Goal: Task Accomplishment & Management: Manage account settings

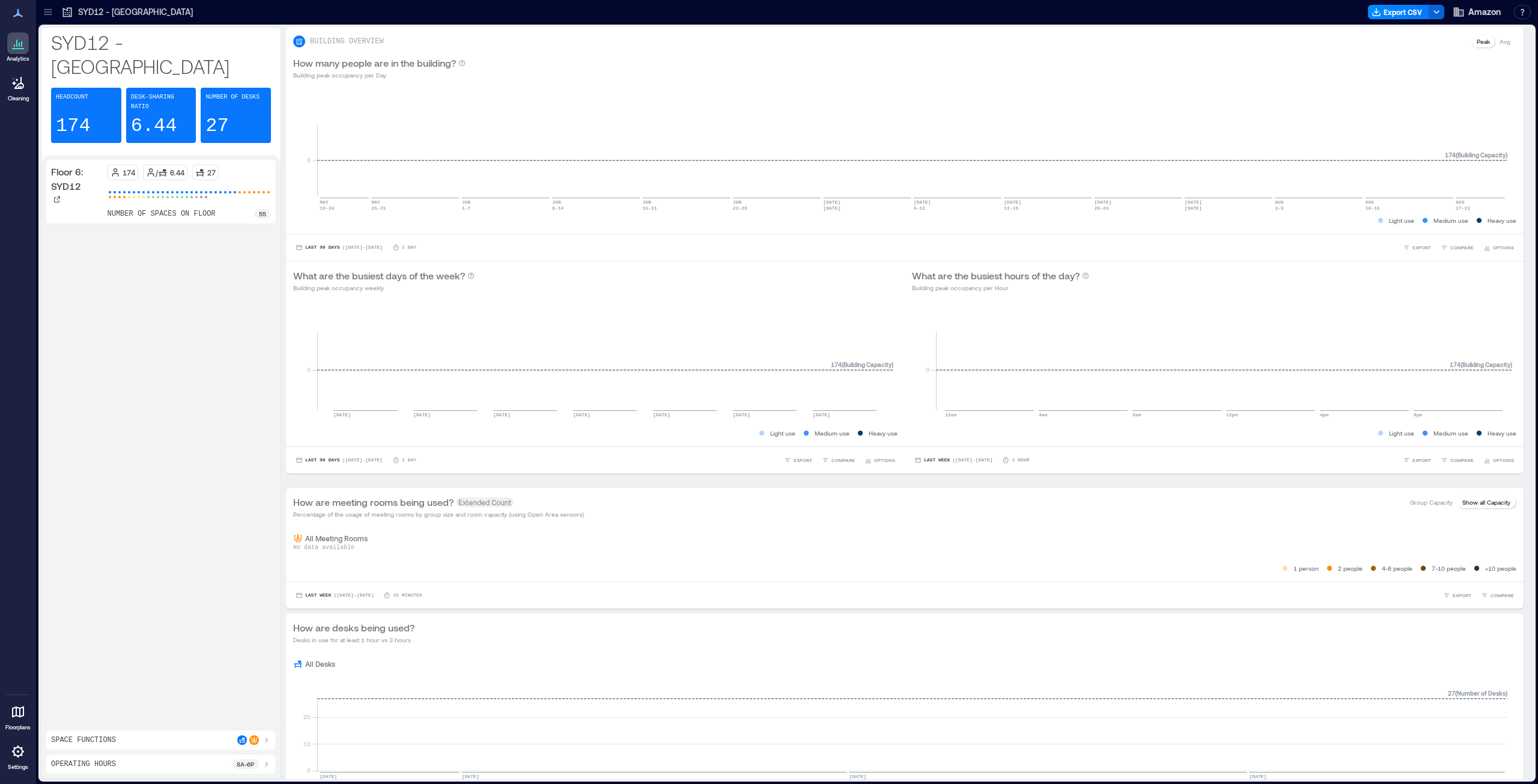
click at [20, 14] on icon at bounding box center [18, 13] width 10 height 9
click at [14, 13] on icon at bounding box center [18, 14] width 14 height 14
click at [53, 11] on icon at bounding box center [48, 12] width 12 height 12
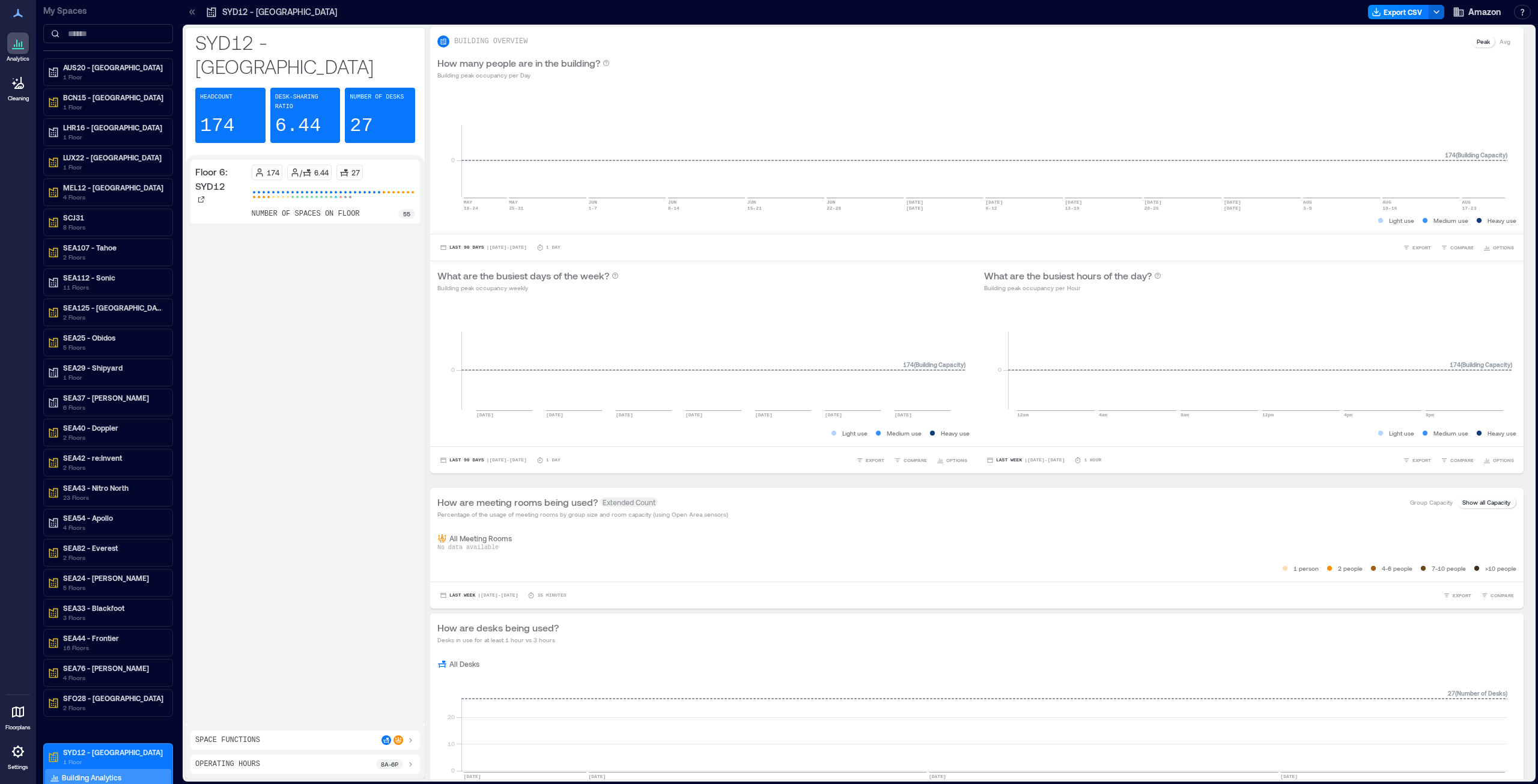
click at [17, 11] on icon at bounding box center [18, 14] width 14 height 14
click at [17, 41] on icon at bounding box center [17, 43] width 2 height 7
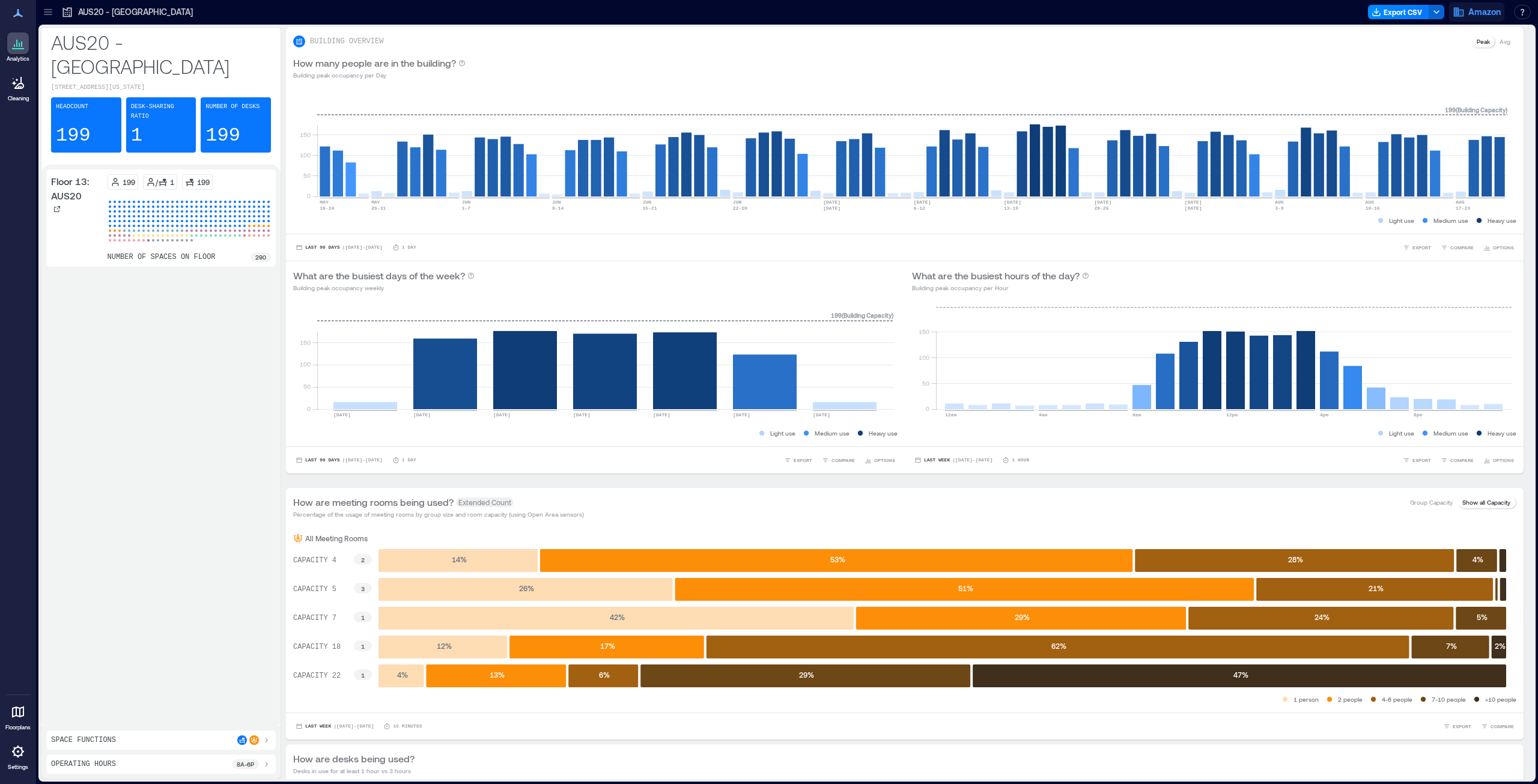
click at [1469, 12] on span "Amazon" at bounding box center [1485, 12] width 33 height 12
click at [1455, 58] on button "Your account" at bounding box center [1446, 60] width 111 height 19
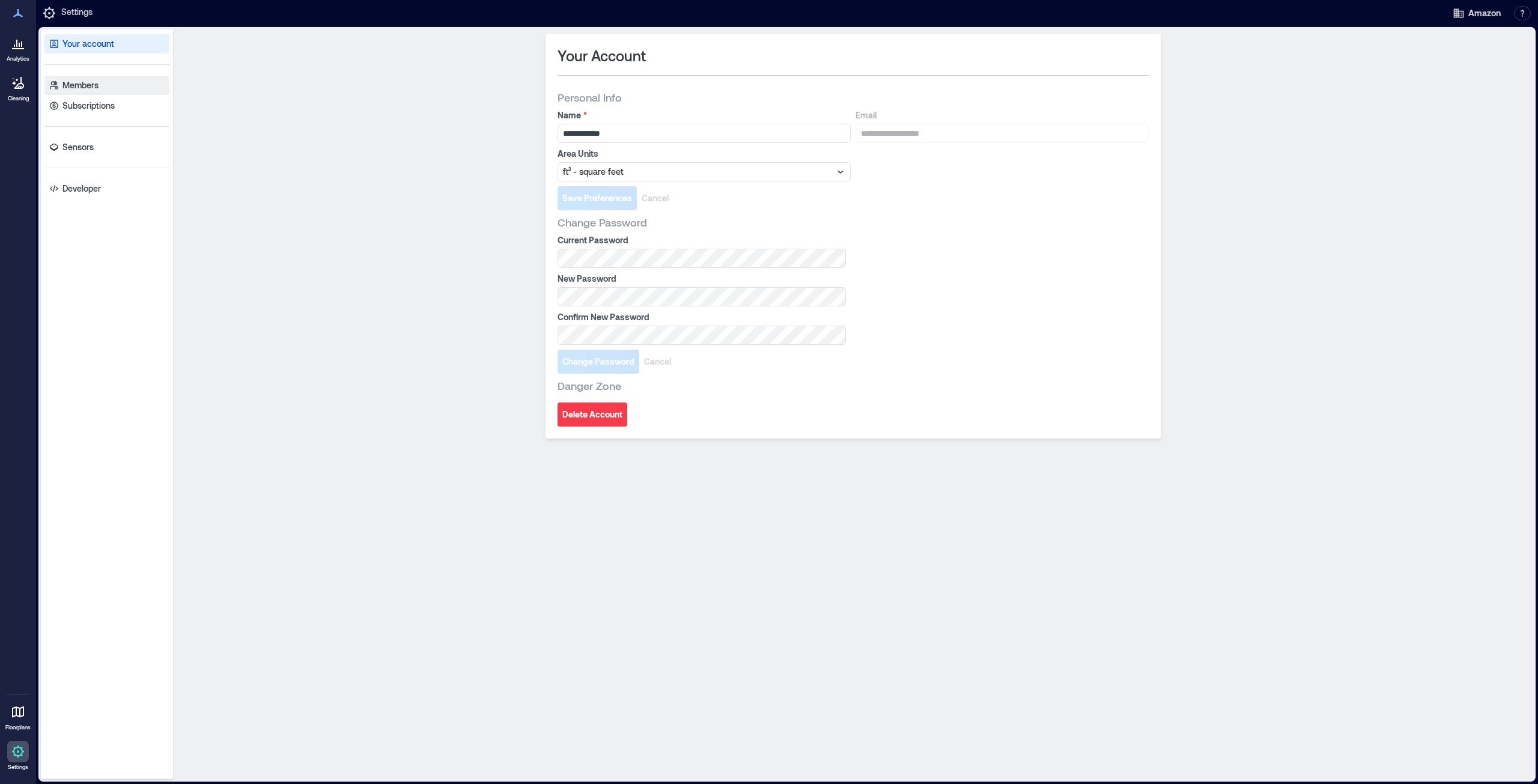
click at [101, 82] on link "Members" at bounding box center [107, 85] width 125 height 19
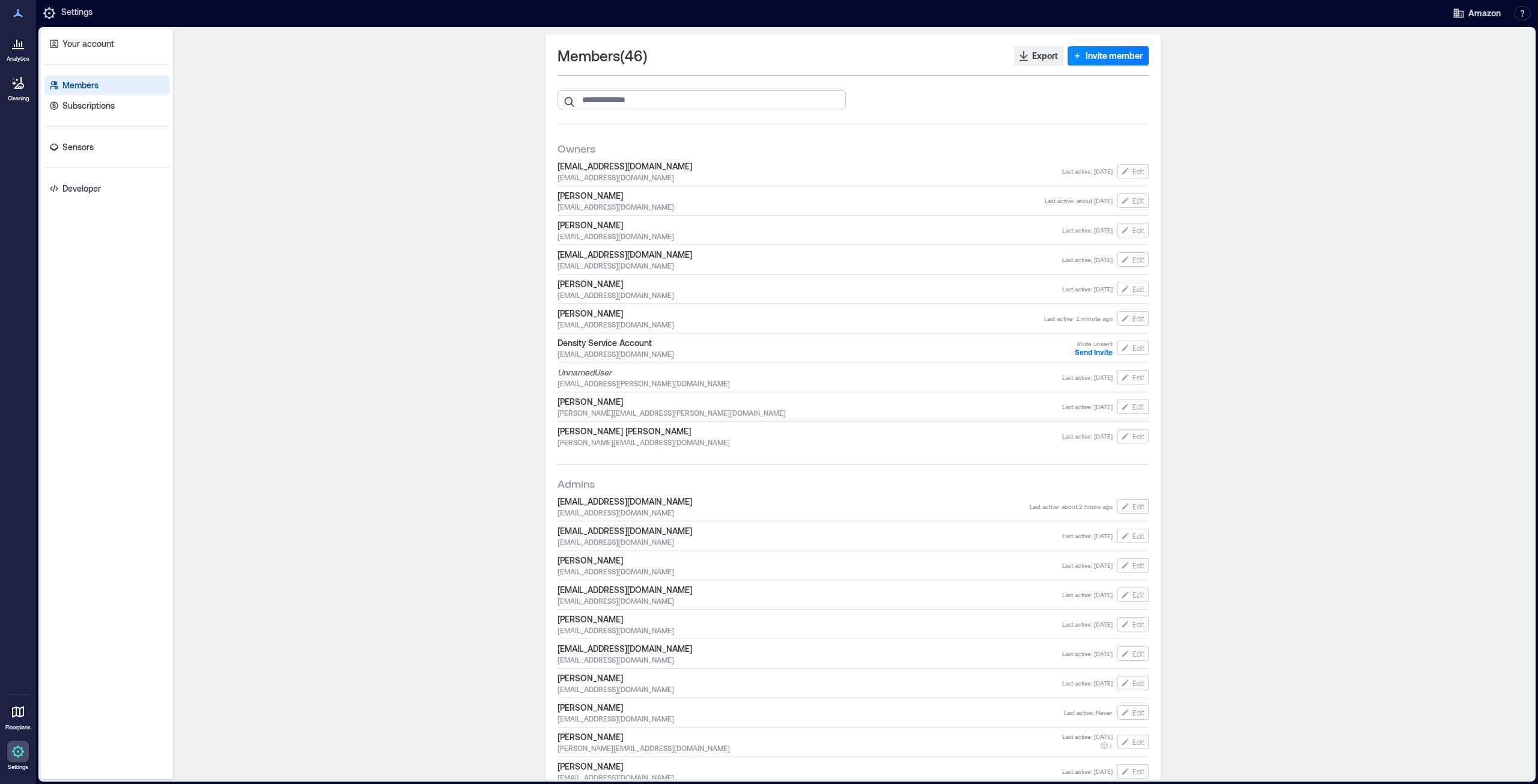
click at [677, 96] on input "search" at bounding box center [701, 99] width 288 height 19
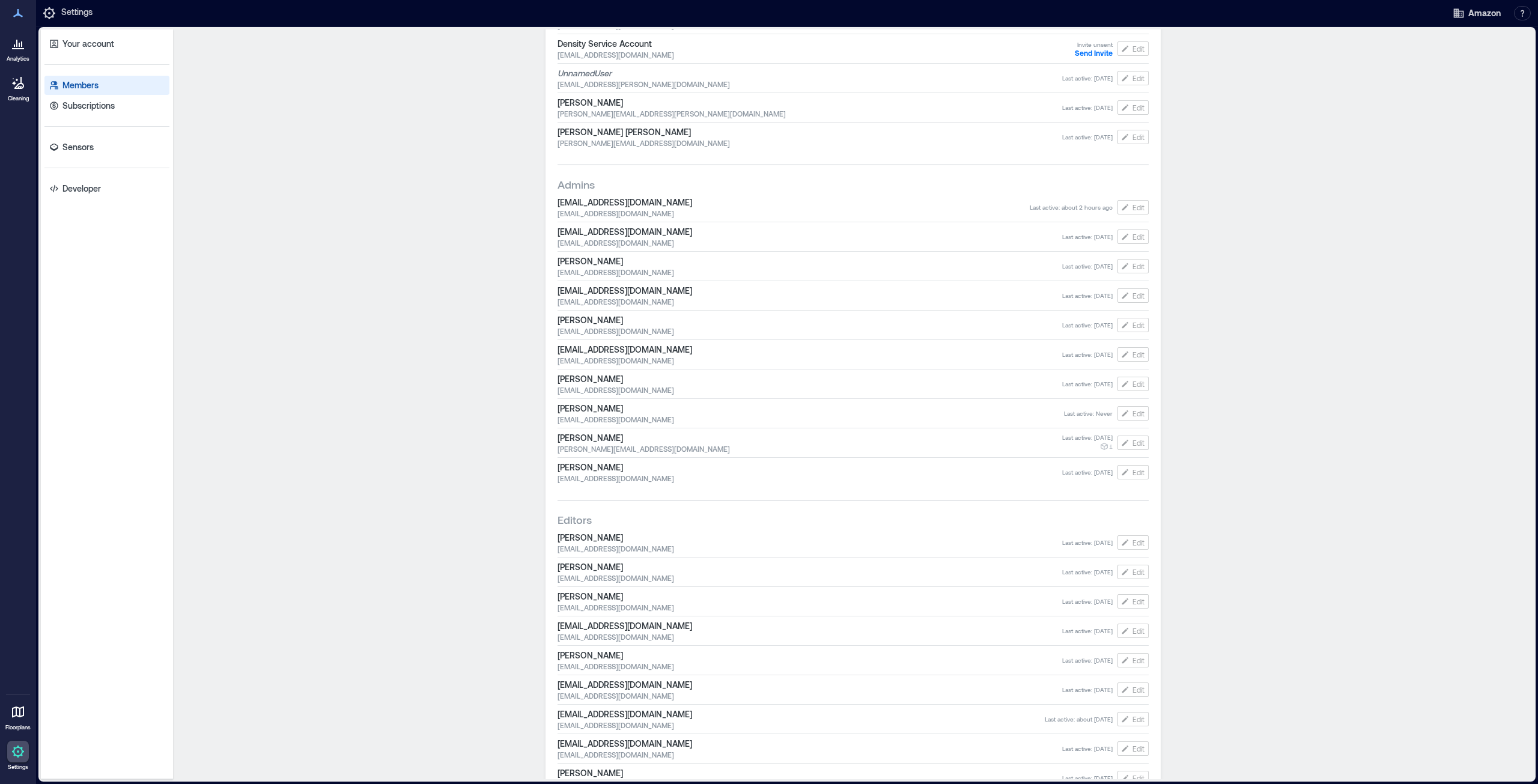
scroll to position [300, 0]
click at [1134, 268] on span "Edit" at bounding box center [1138, 265] width 12 height 10
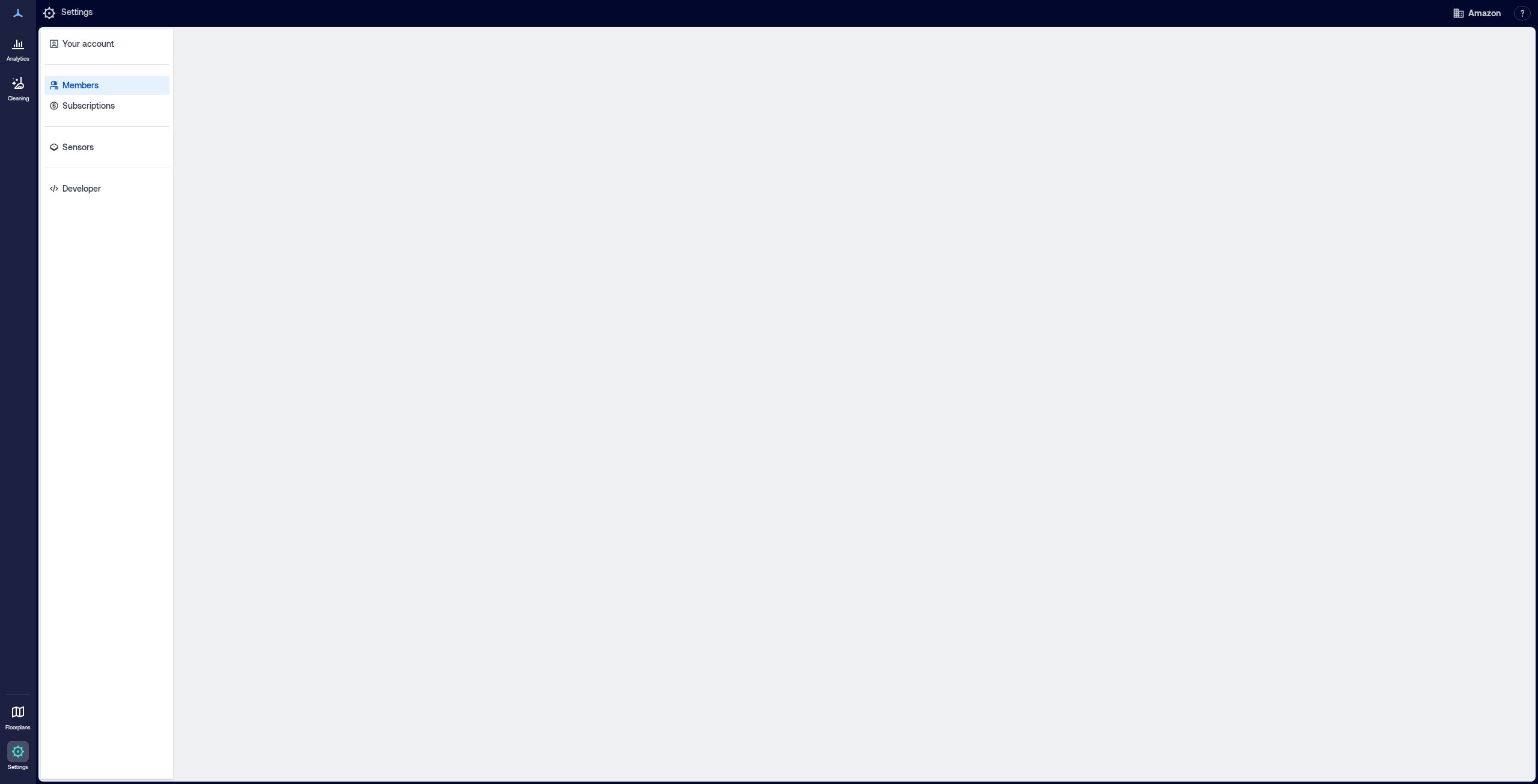
scroll to position [0, 0]
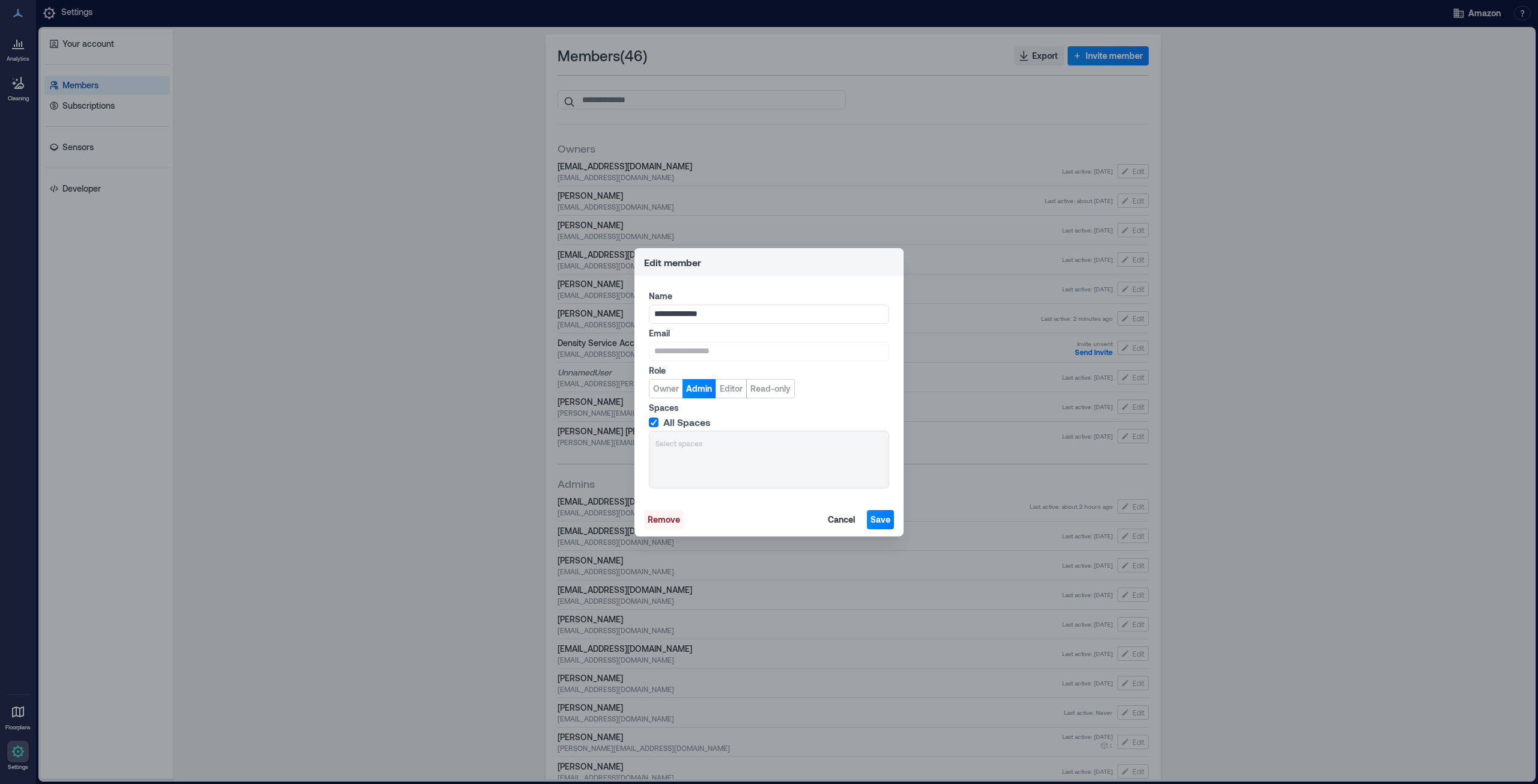
click at [659, 520] on span "Remove" at bounding box center [664, 519] width 33 height 12
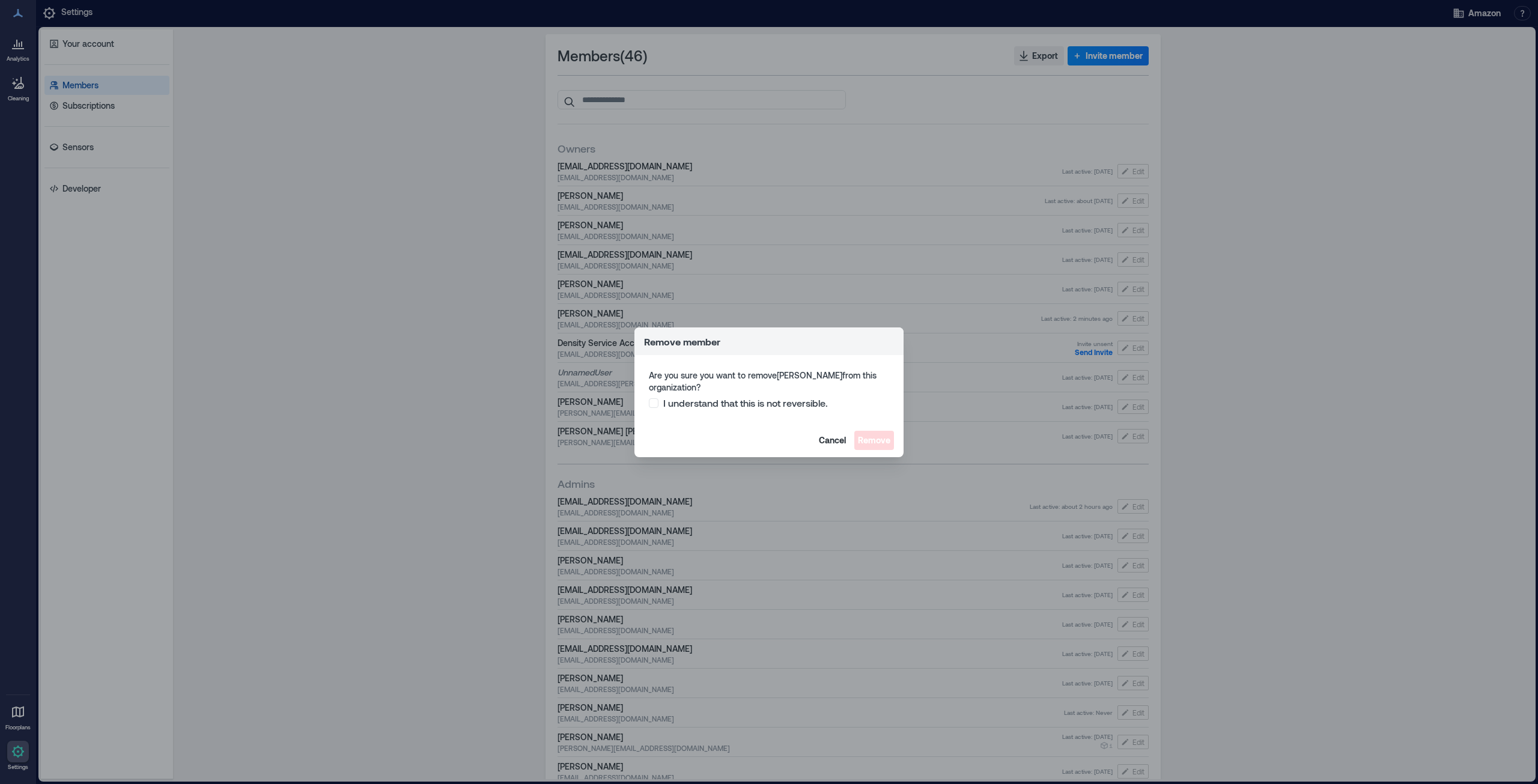
drag, startPoint x: 650, startPoint y: 403, endPoint x: 714, endPoint y: 418, distance: 65.7
click at [651, 404] on span at bounding box center [654, 403] width 10 height 10
click at [868, 440] on span "Remove" at bounding box center [874, 440] width 33 height 12
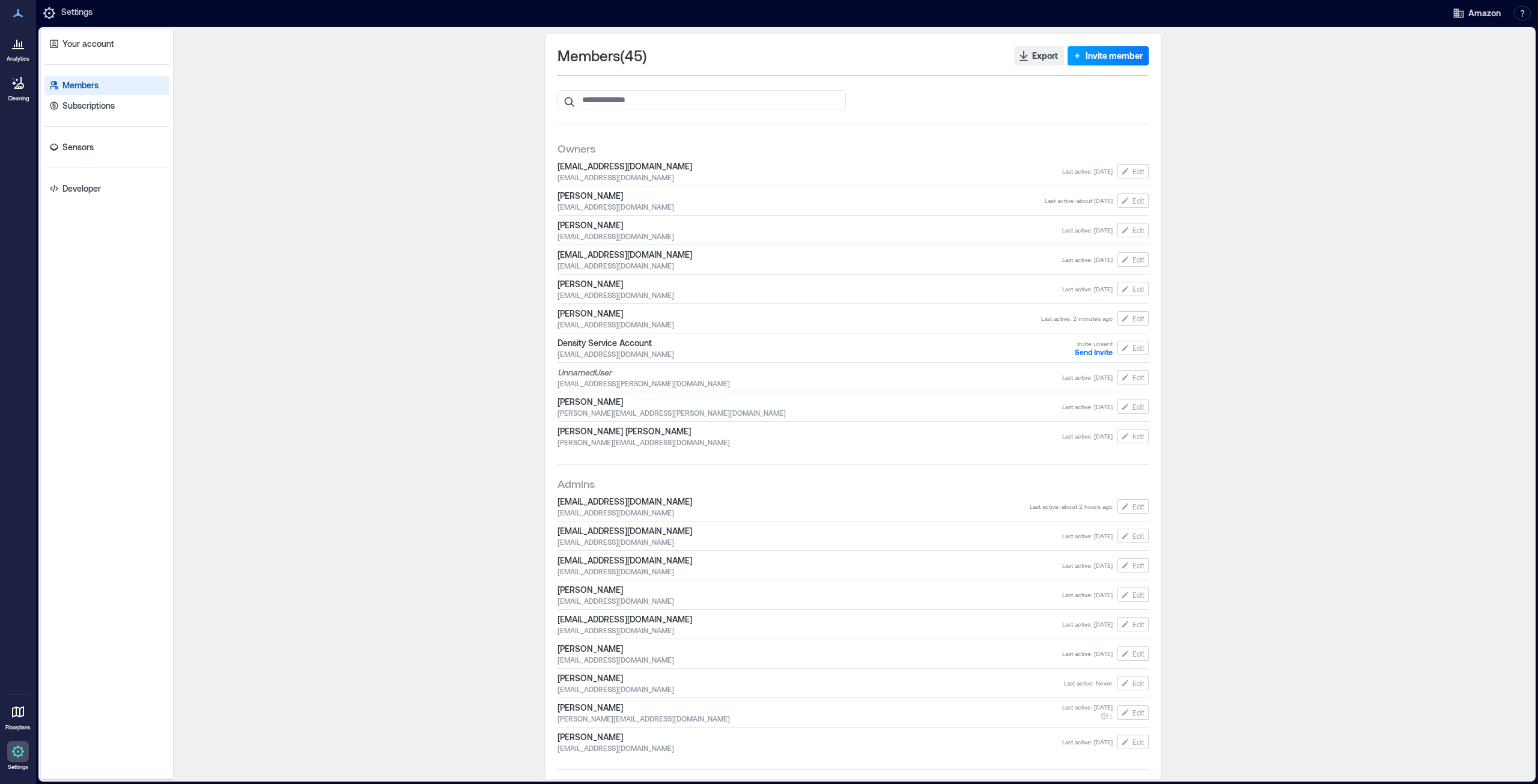
click at [1101, 53] on span "Invite member" at bounding box center [1114, 56] width 57 height 12
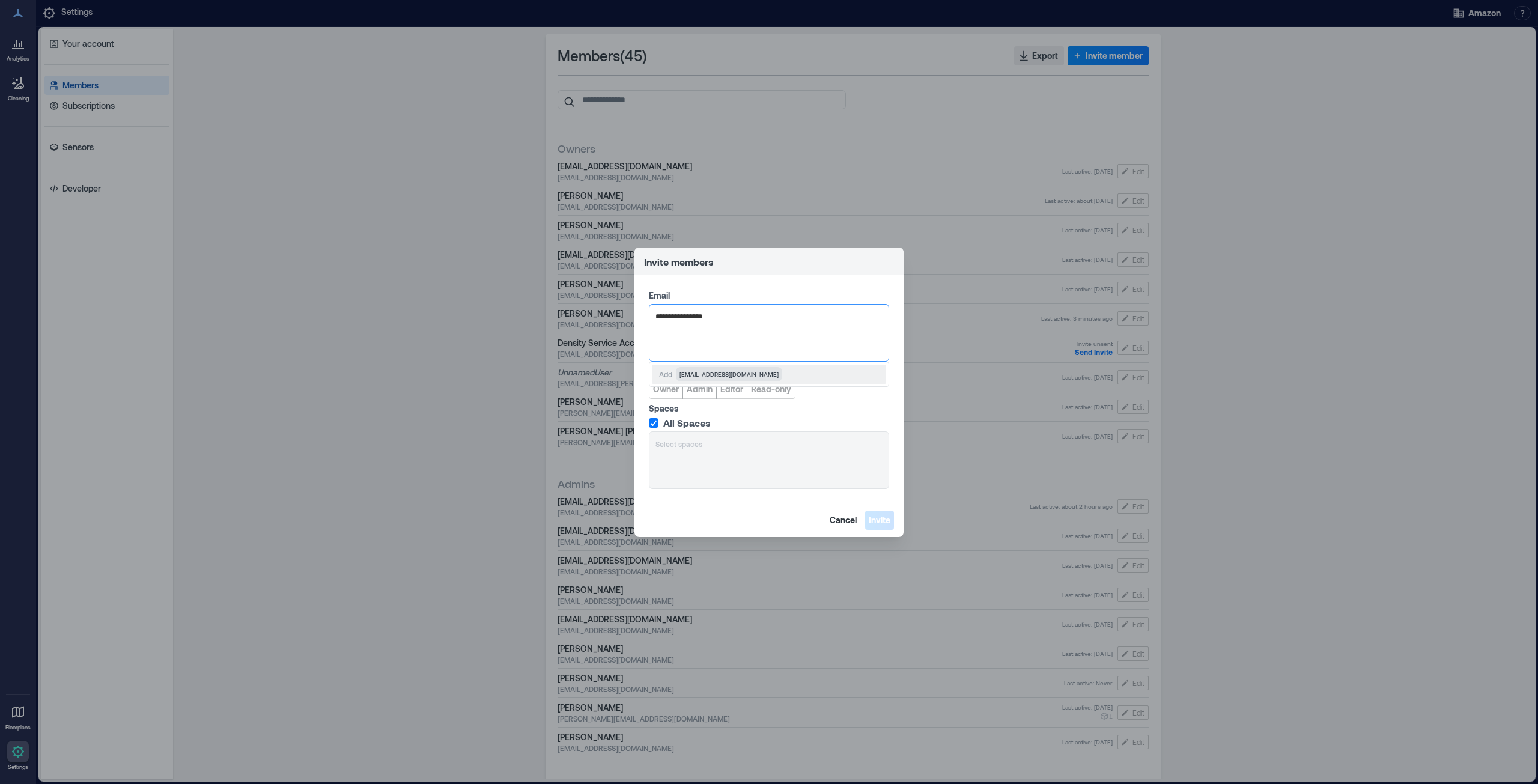
type input "**********"
click at [699, 376] on span "[EMAIL_ADDRESS][DOMAIN_NAME]" at bounding box center [729, 374] width 100 height 10
click at [775, 314] on div at bounding box center [829, 316] width 107 height 12
type input "**********"
click at [709, 373] on span "[EMAIL_ADDRESS][DOMAIN_NAME]" at bounding box center [729, 374] width 100 height 10
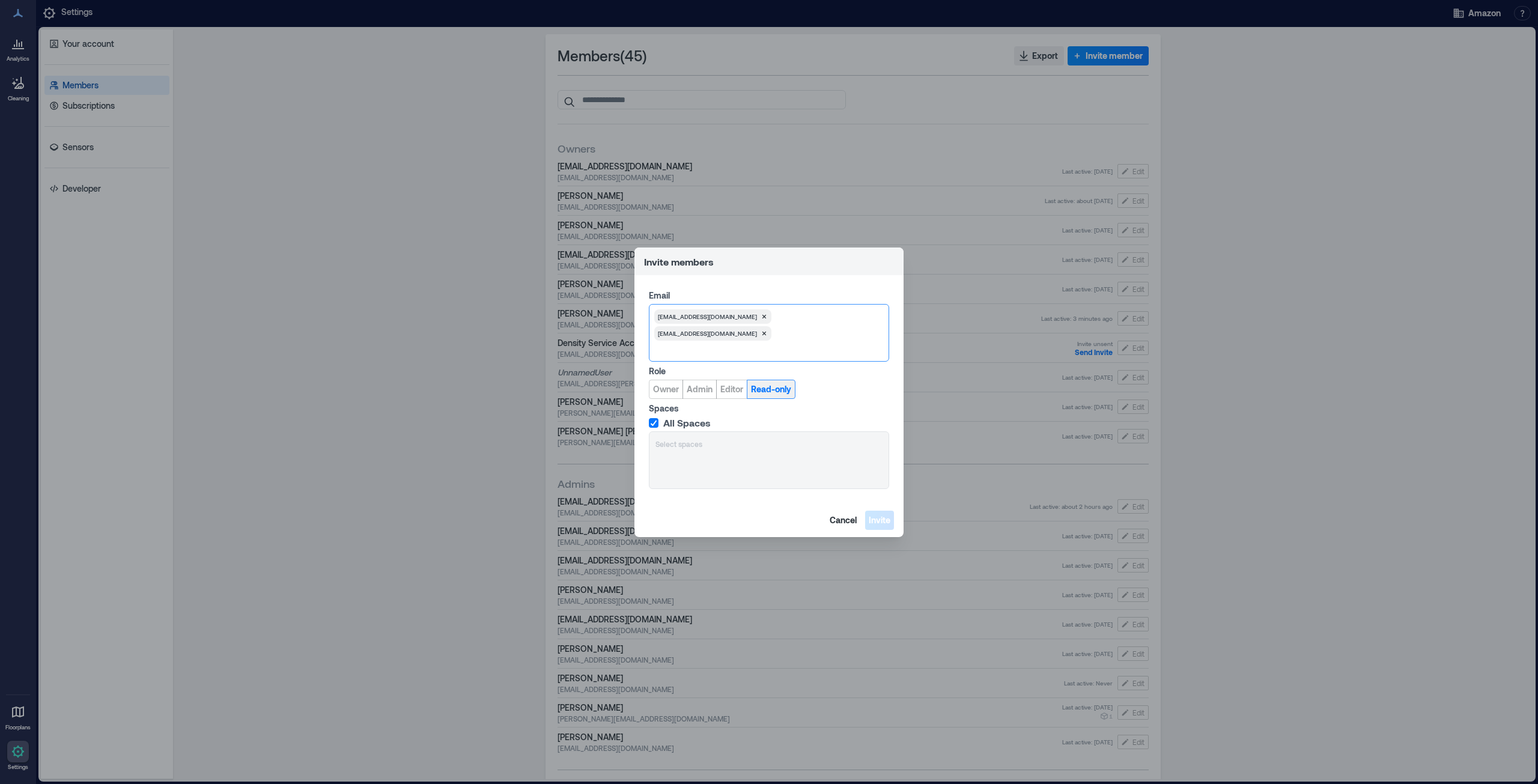
click at [766, 388] on span "Read-only" at bounding box center [771, 389] width 41 height 12
click at [872, 519] on span "Invite" at bounding box center [879, 520] width 21 height 12
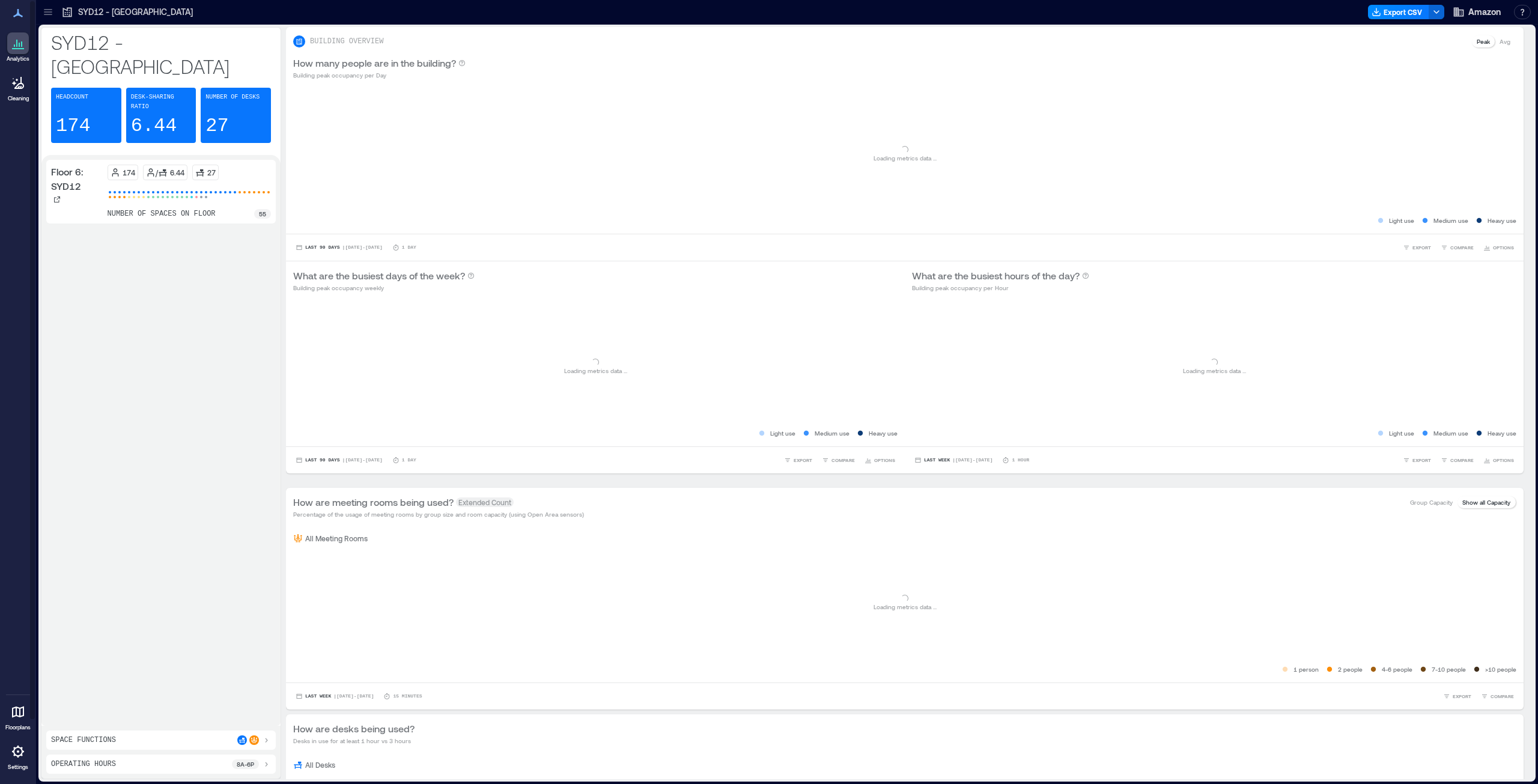
drag, startPoint x: 46, startPoint y: 14, endPoint x: 38, endPoint y: 20, distance: 10.0
click at [46, 14] on icon at bounding box center [48, 14] width 8 height 2
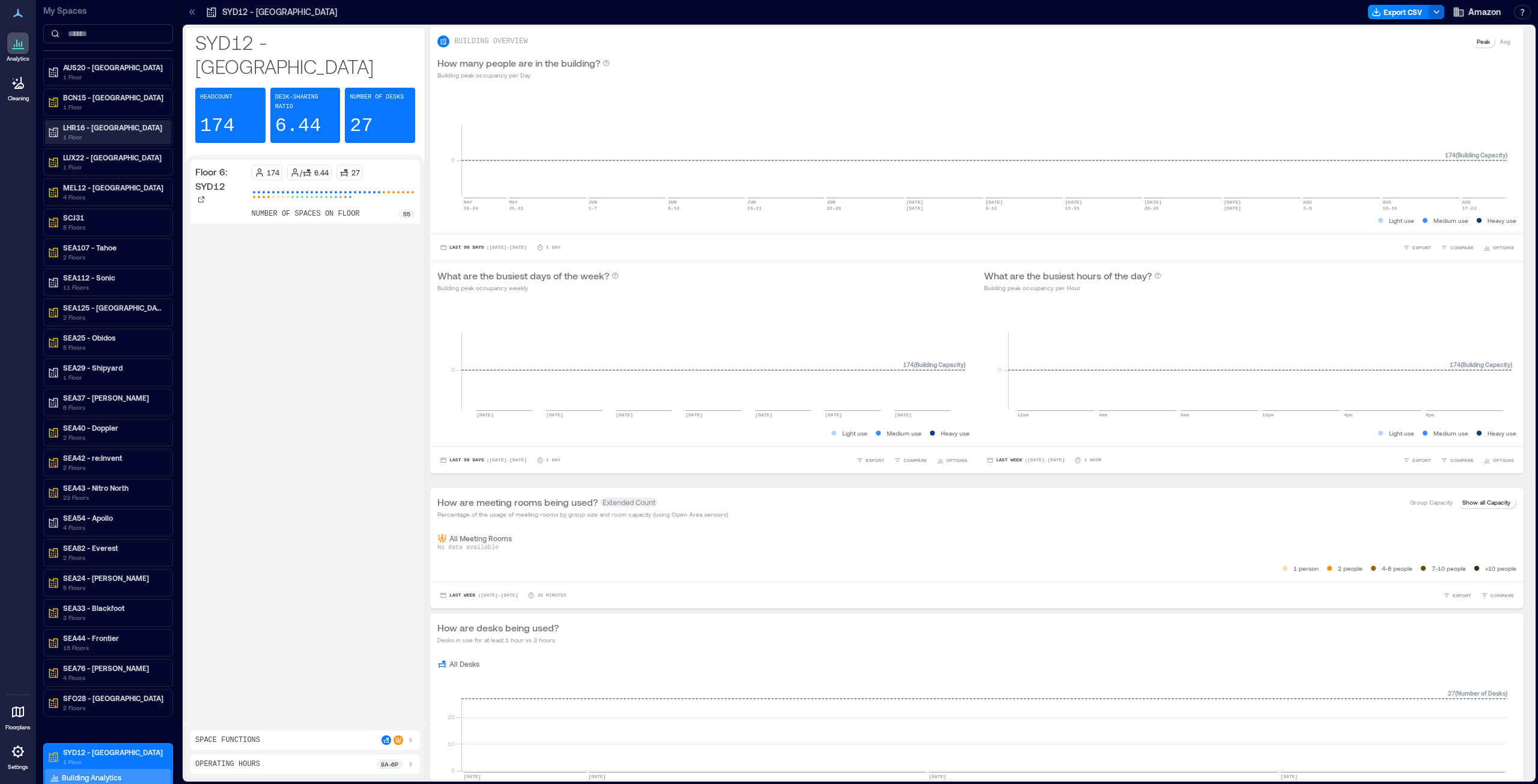
drag, startPoint x: 111, startPoint y: 127, endPoint x: 105, endPoint y: 130, distance: 6.7
click at [111, 127] on p "LHR16 - [GEOGRAPHIC_DATA]" at bounding box center [113, 127] width 101 height 10
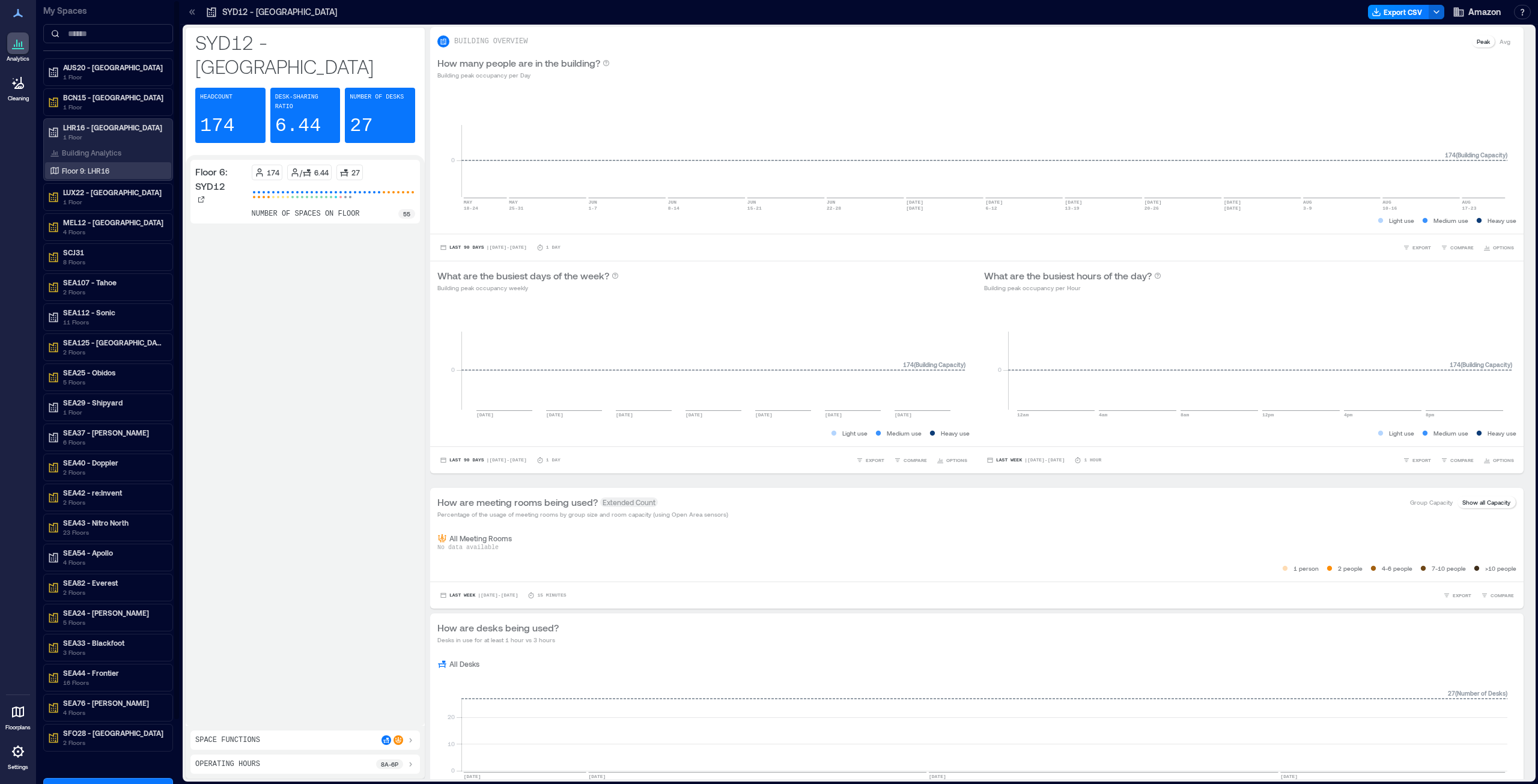
click at [104, 166] on p "Floor 9: LHR16" at bounding box center [86, 170] width 48 height 10
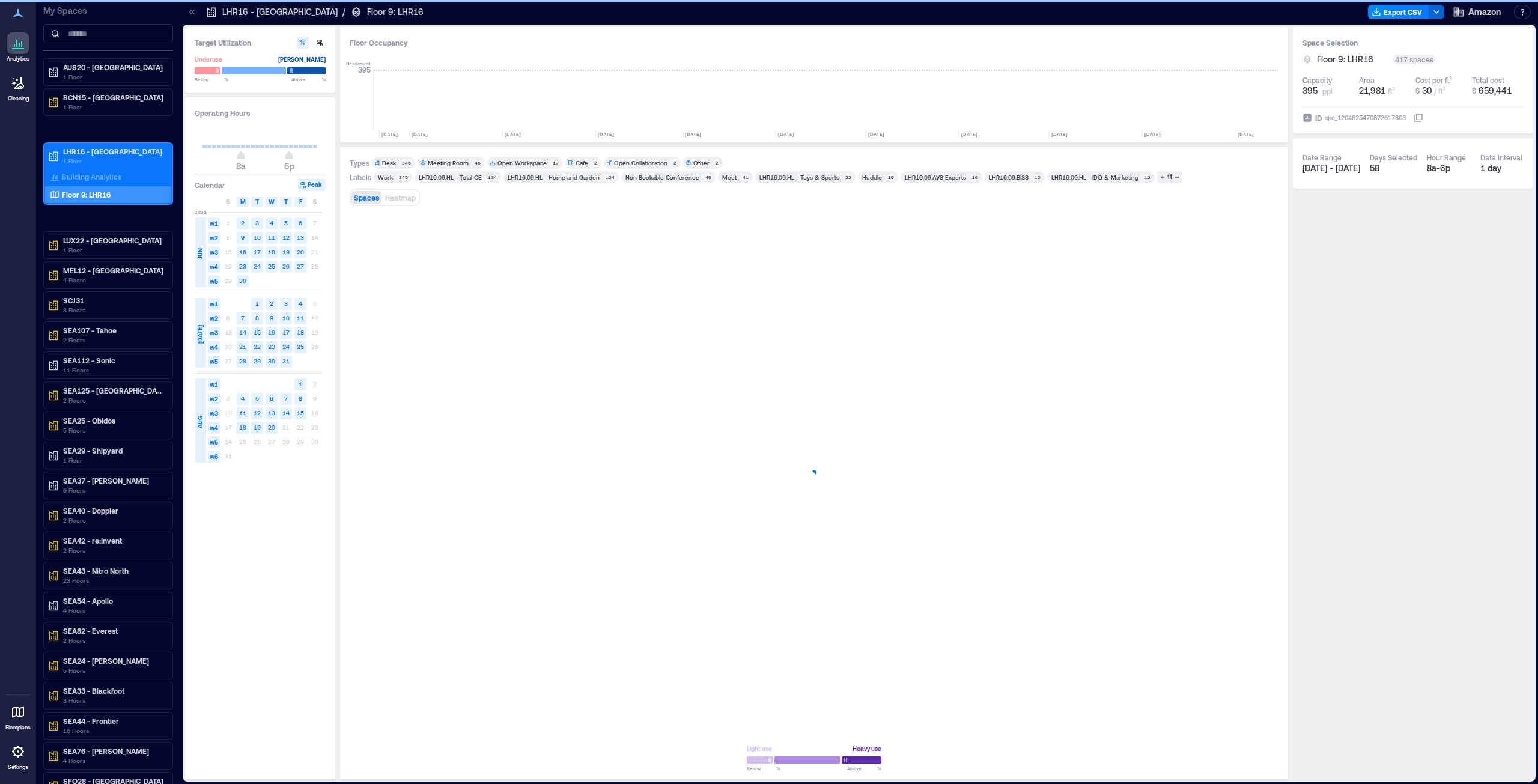
scroll to position [0, 1023]
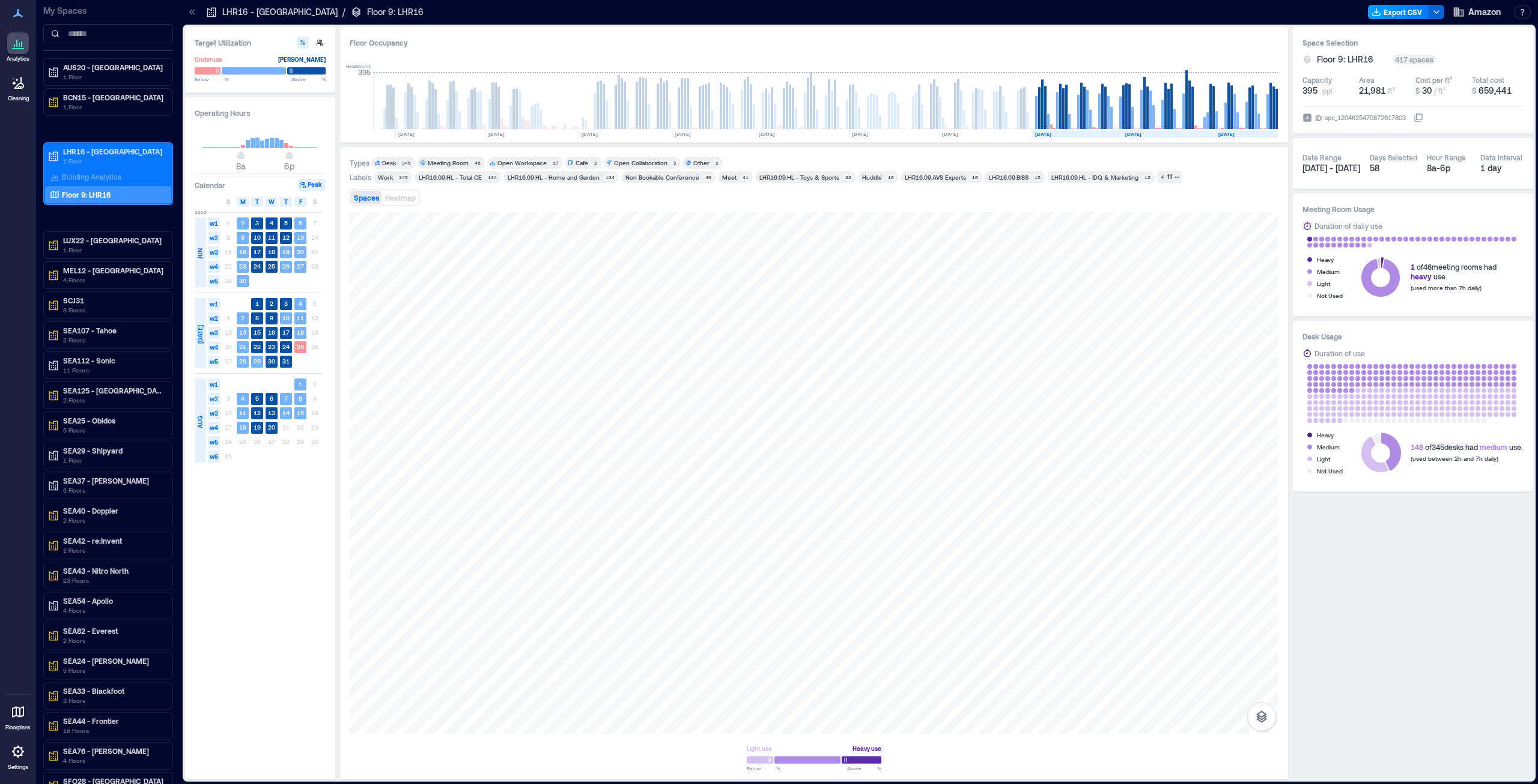
click at [1413, 12] on button "Export CSV" at bounding box center [1399, 12] width 61 height 14
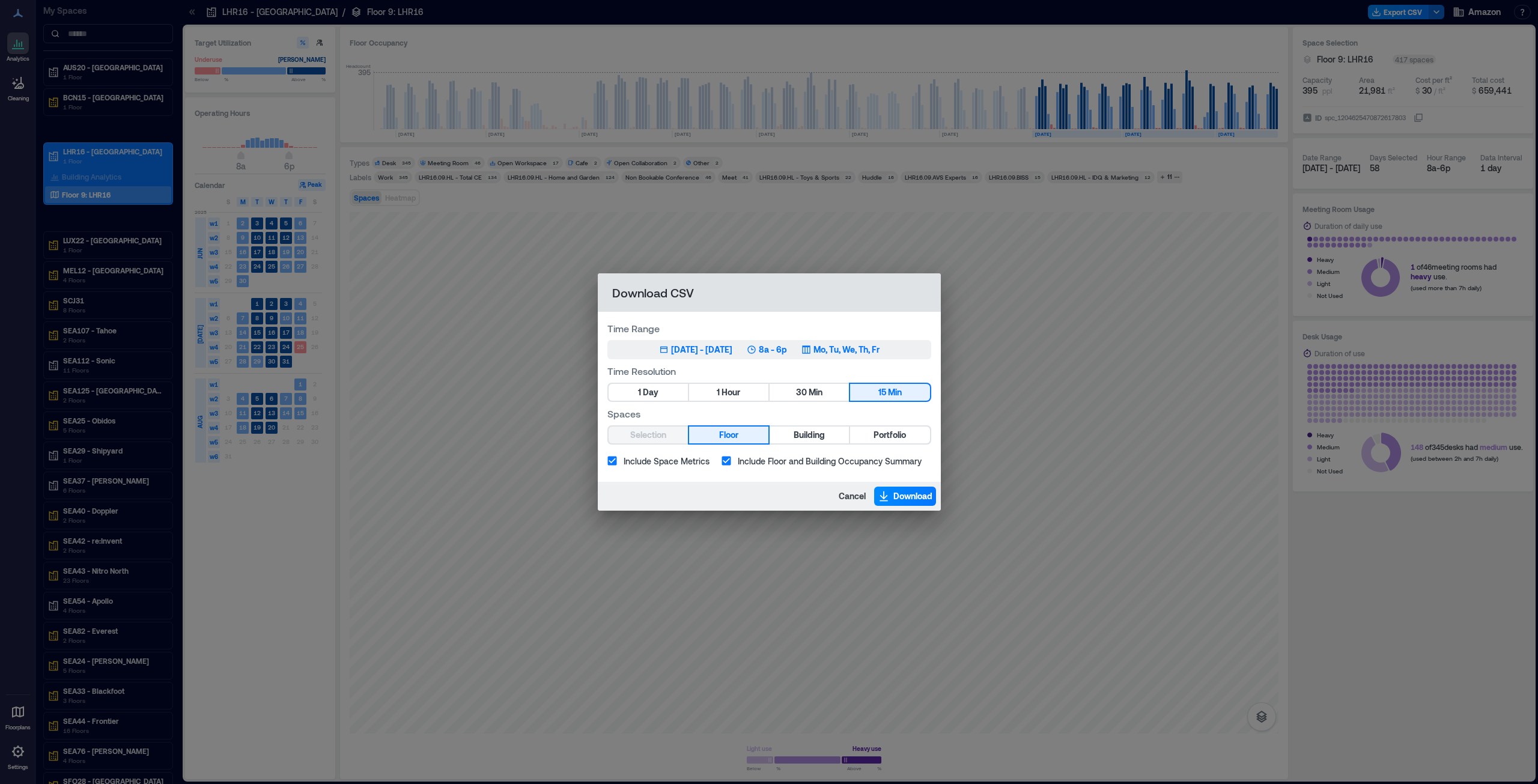
click at [671, 348] on div "Jun 2, 2025 - Aug 20, 2025" at bounding box center [701, 349] width 61 height 12
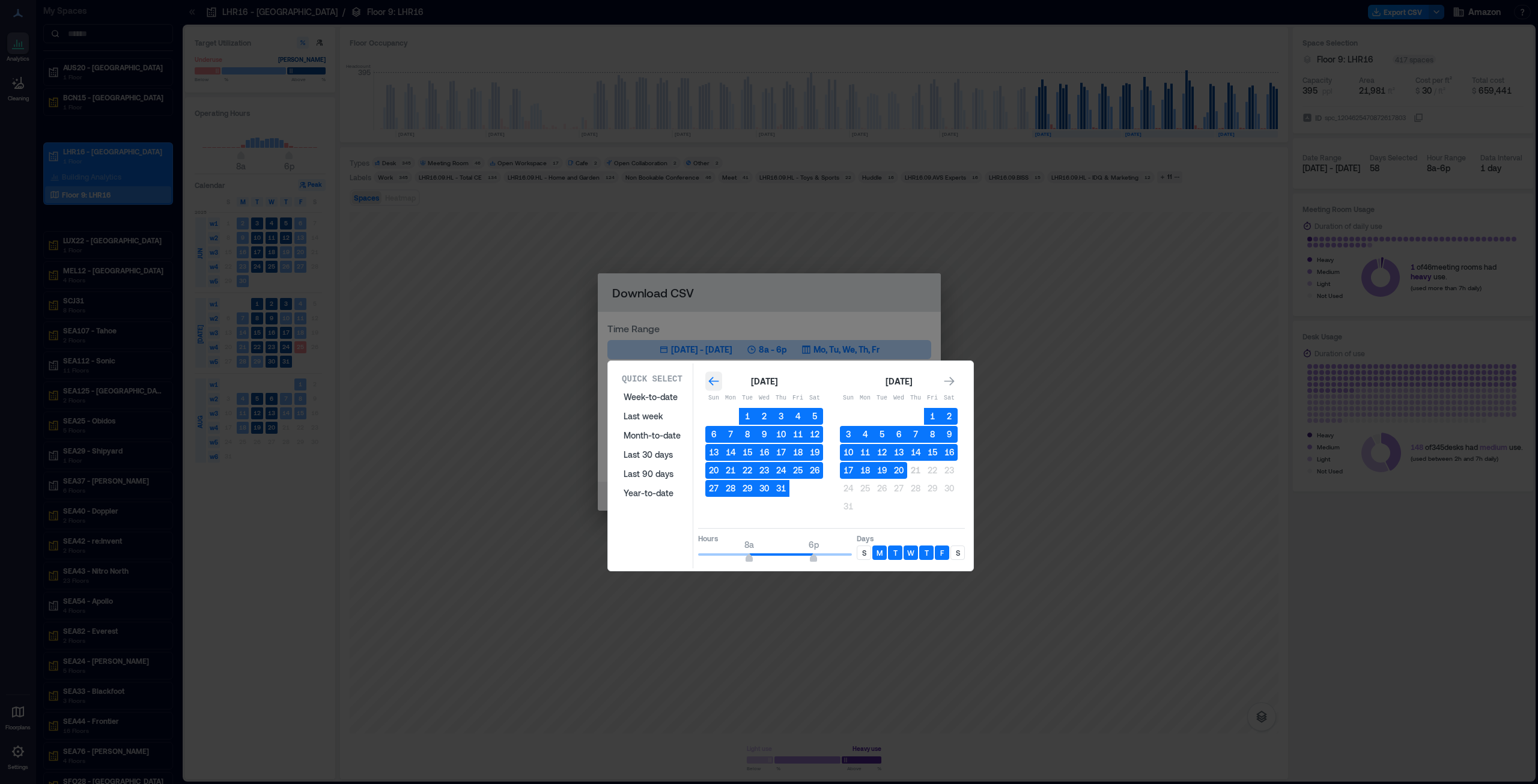
click at [716, 378] on icon "Go to previous month" at bounding box center [713, 381] width 12 height 12
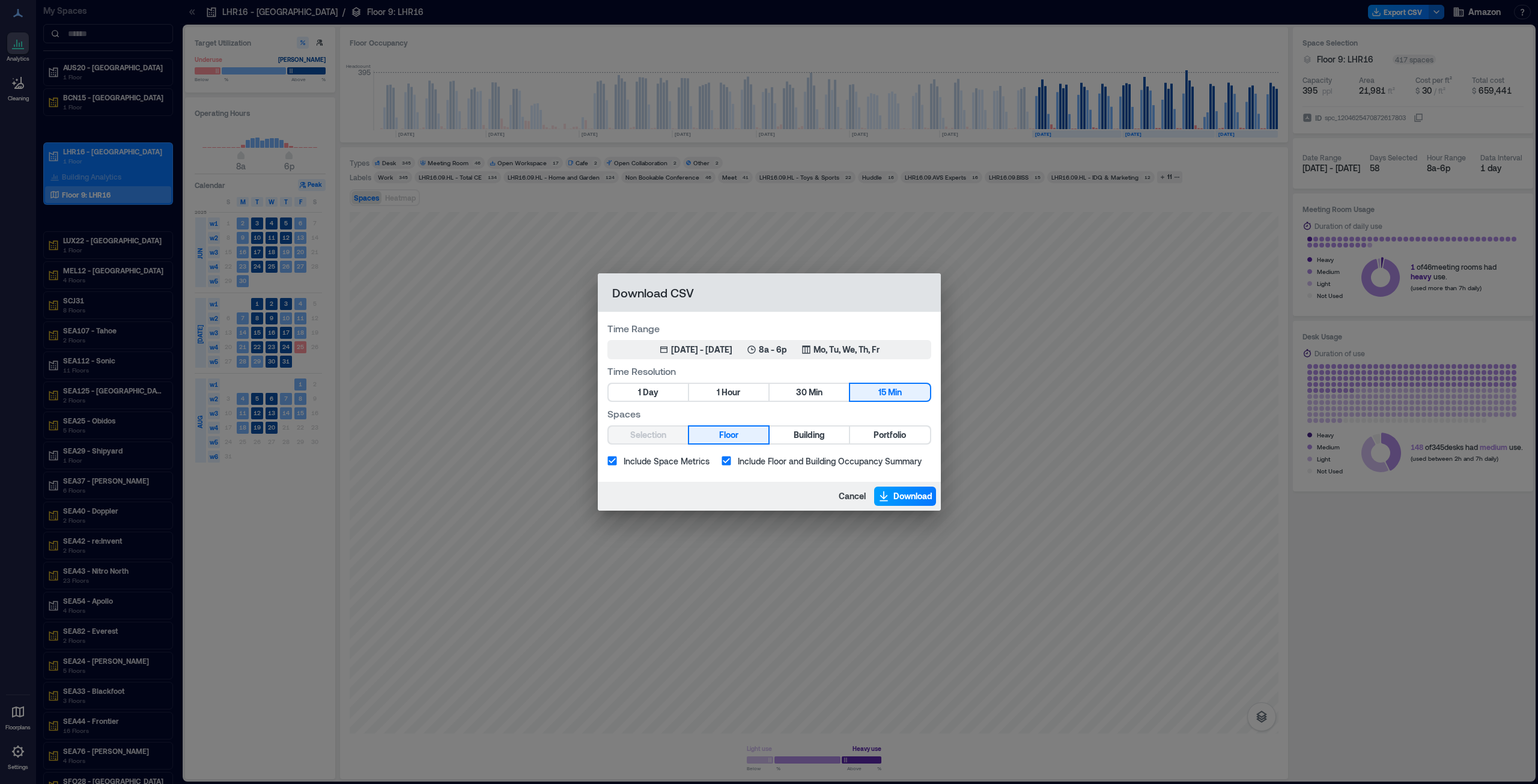
click at [917, 495] on span "Download" at bounding box center [912, 496] width 39 height 12
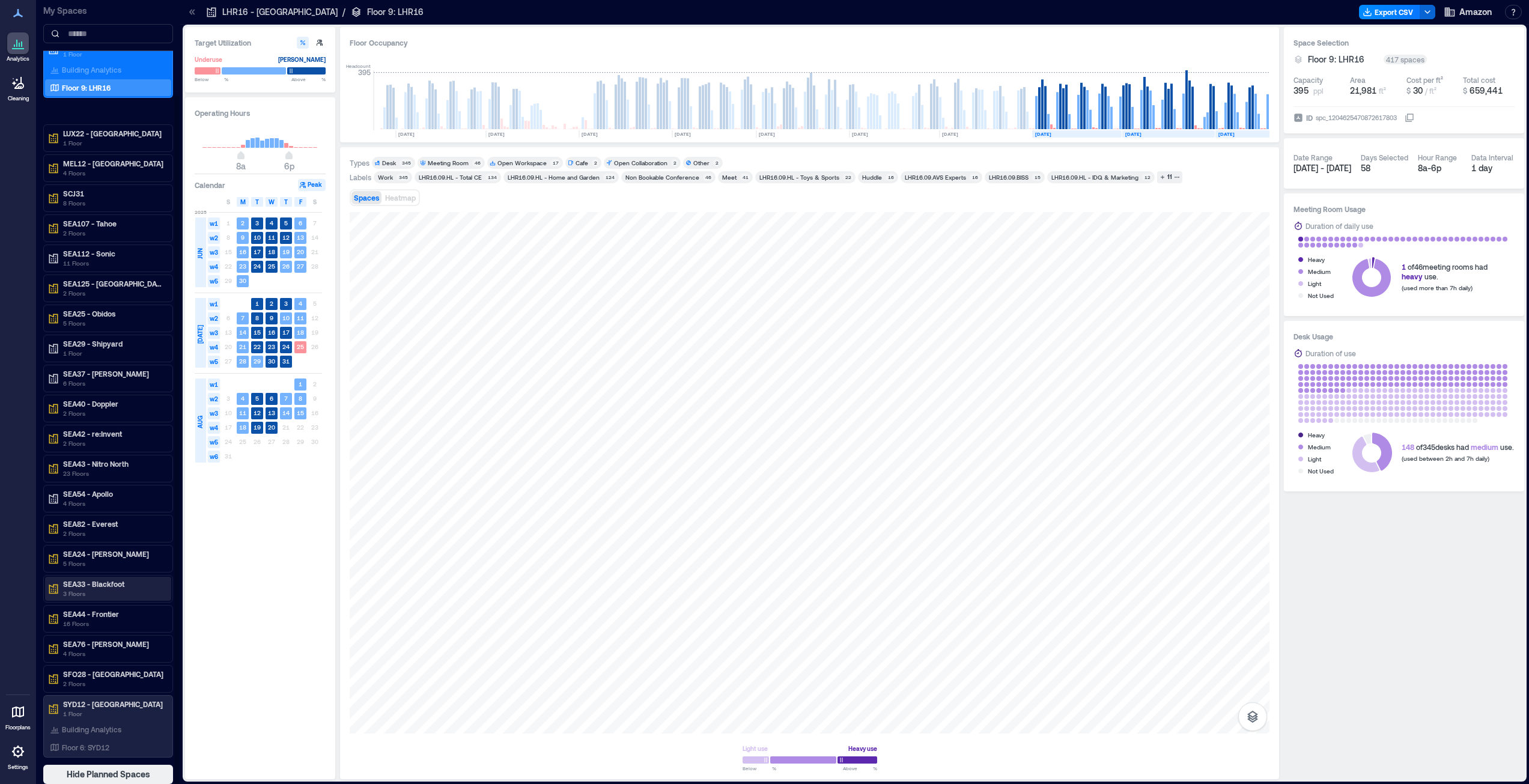
scroll to position [2, 0]
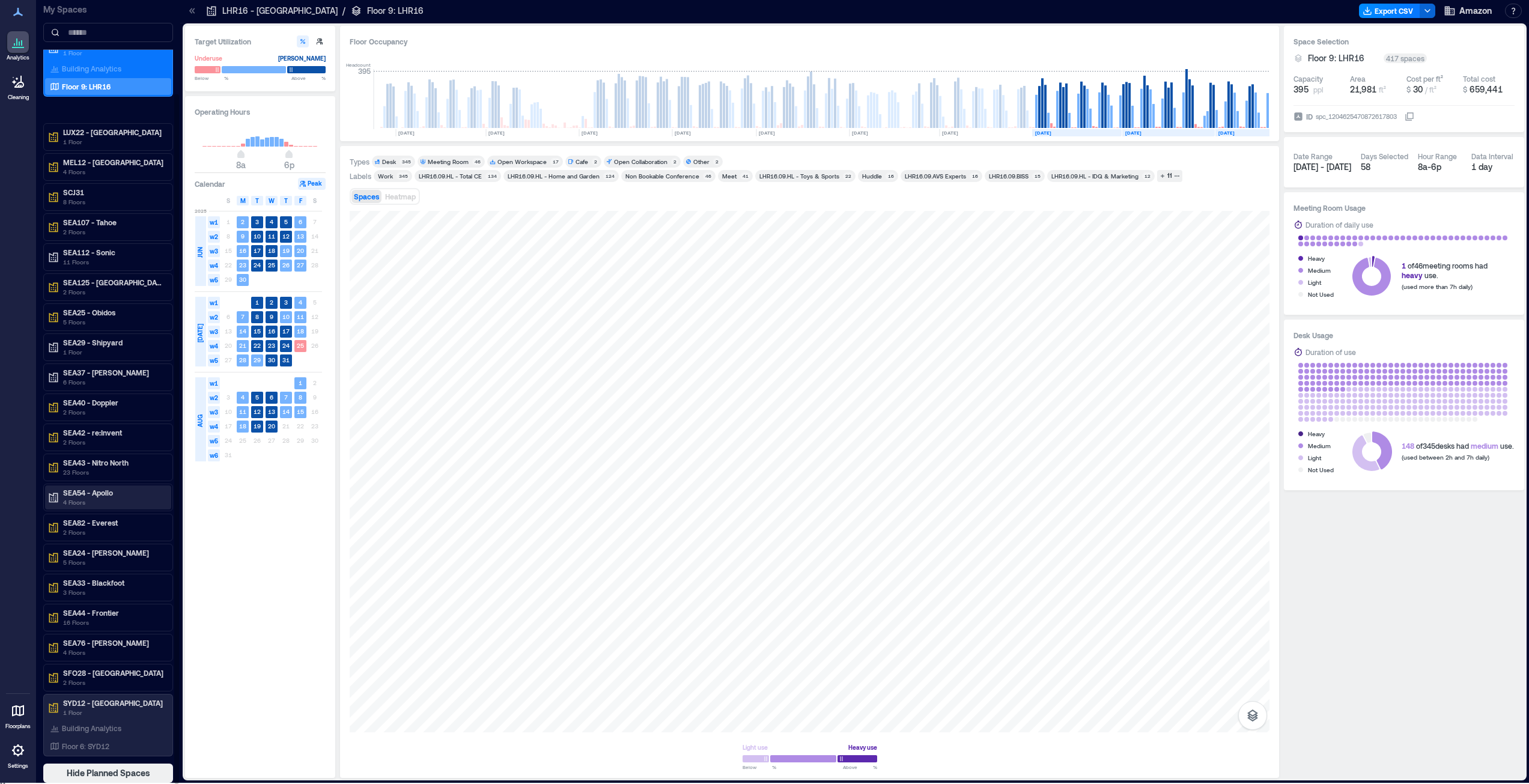
click at [95, 501] on p "4 Floors" at bounding box center [113, 502] width 101 height 10
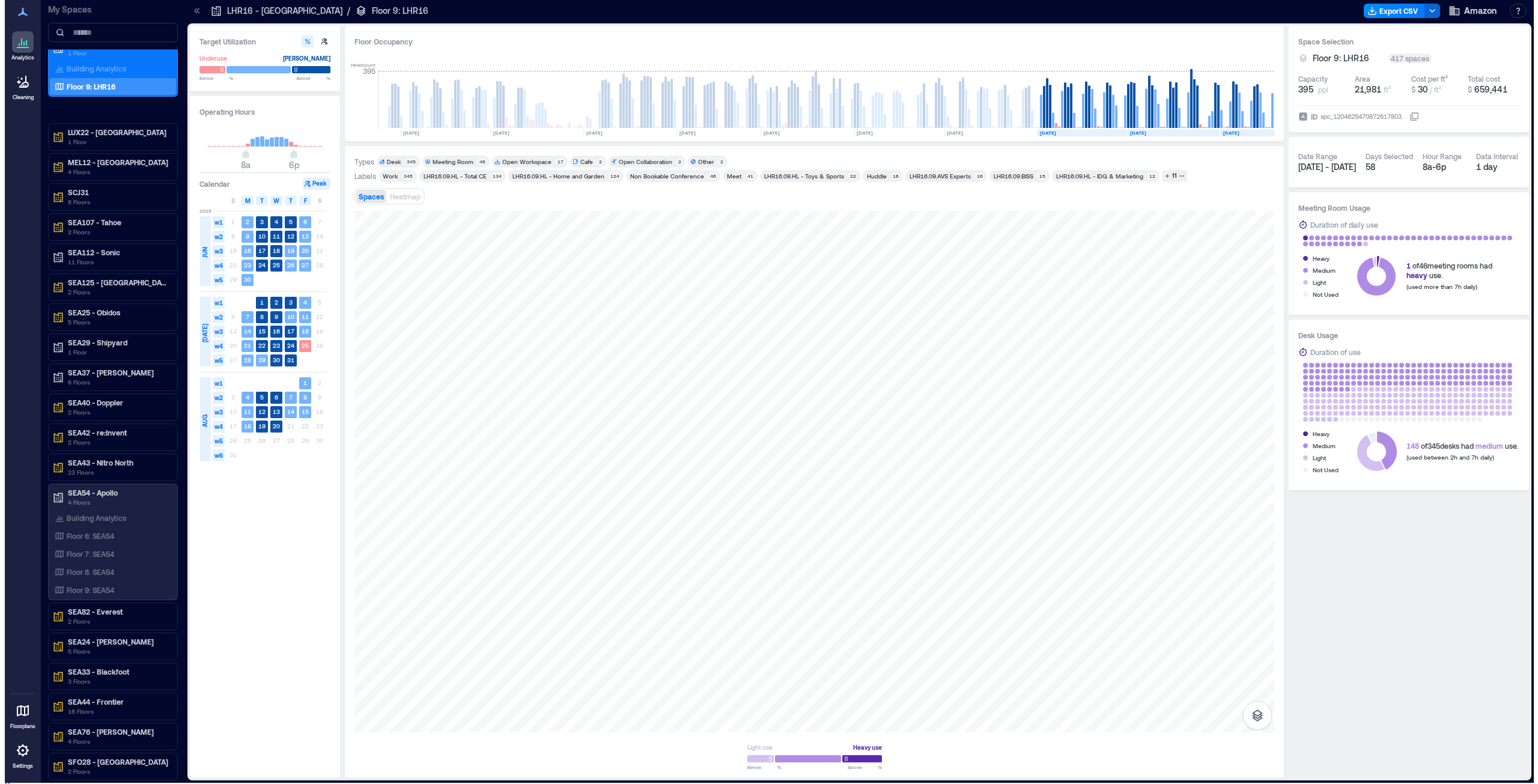
scroll to position [0, 0]
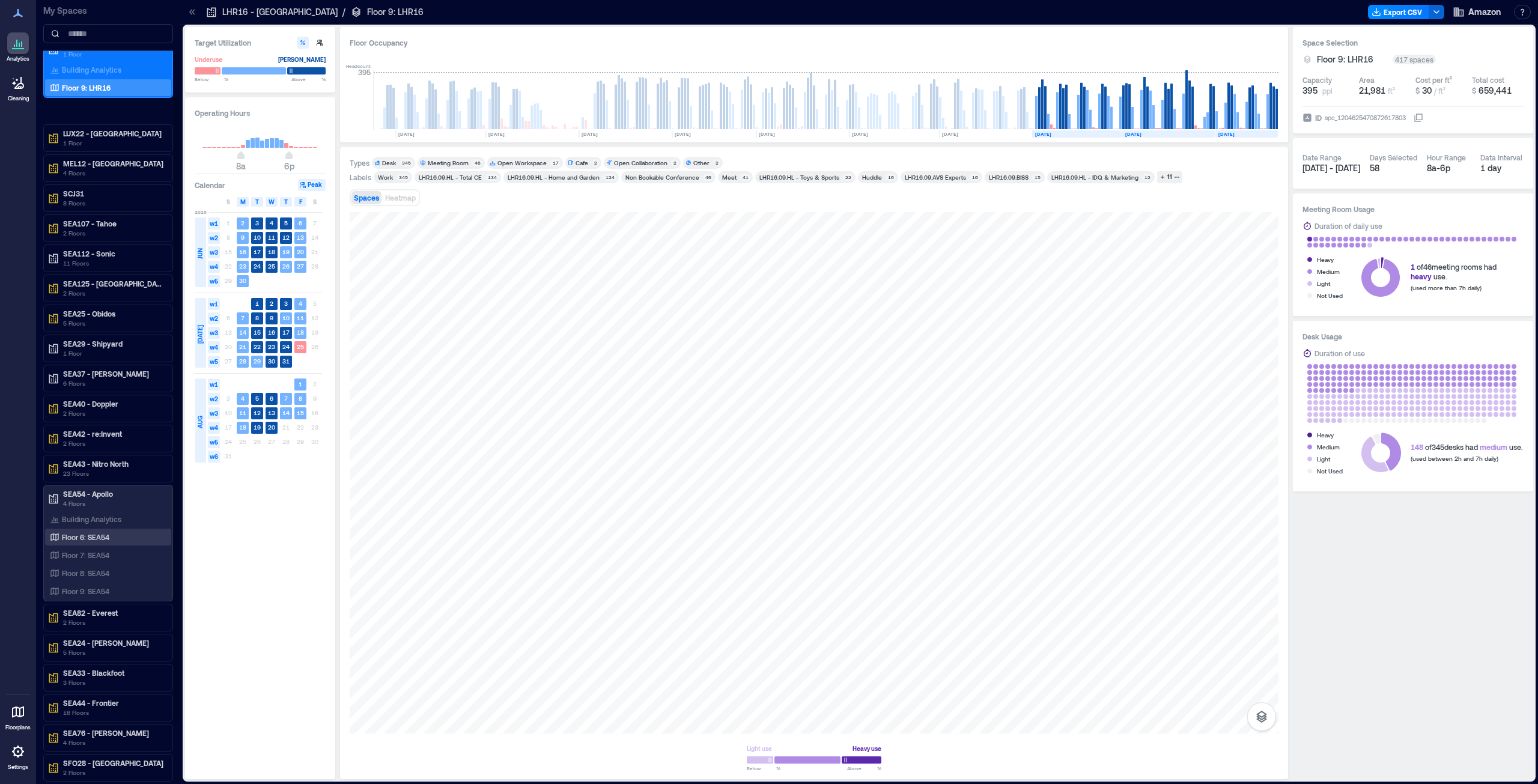
click at [97, 540] on p "Floor 6: SEA54" at bounding box center [86, 537] width 48 height 10
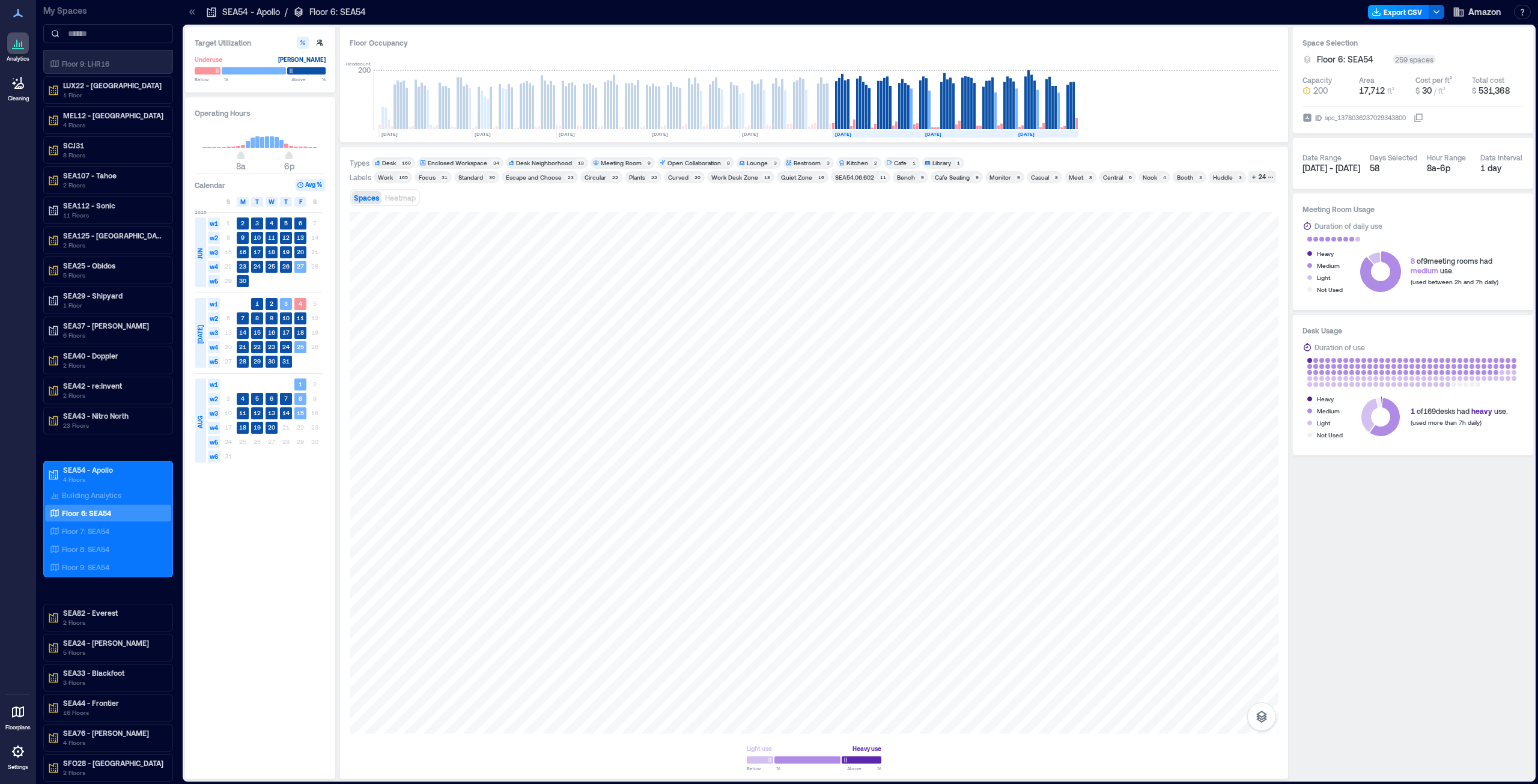
click at [1390, 11] on button "Export CSV" at bounding box center [1399, 12] width 61 height 14
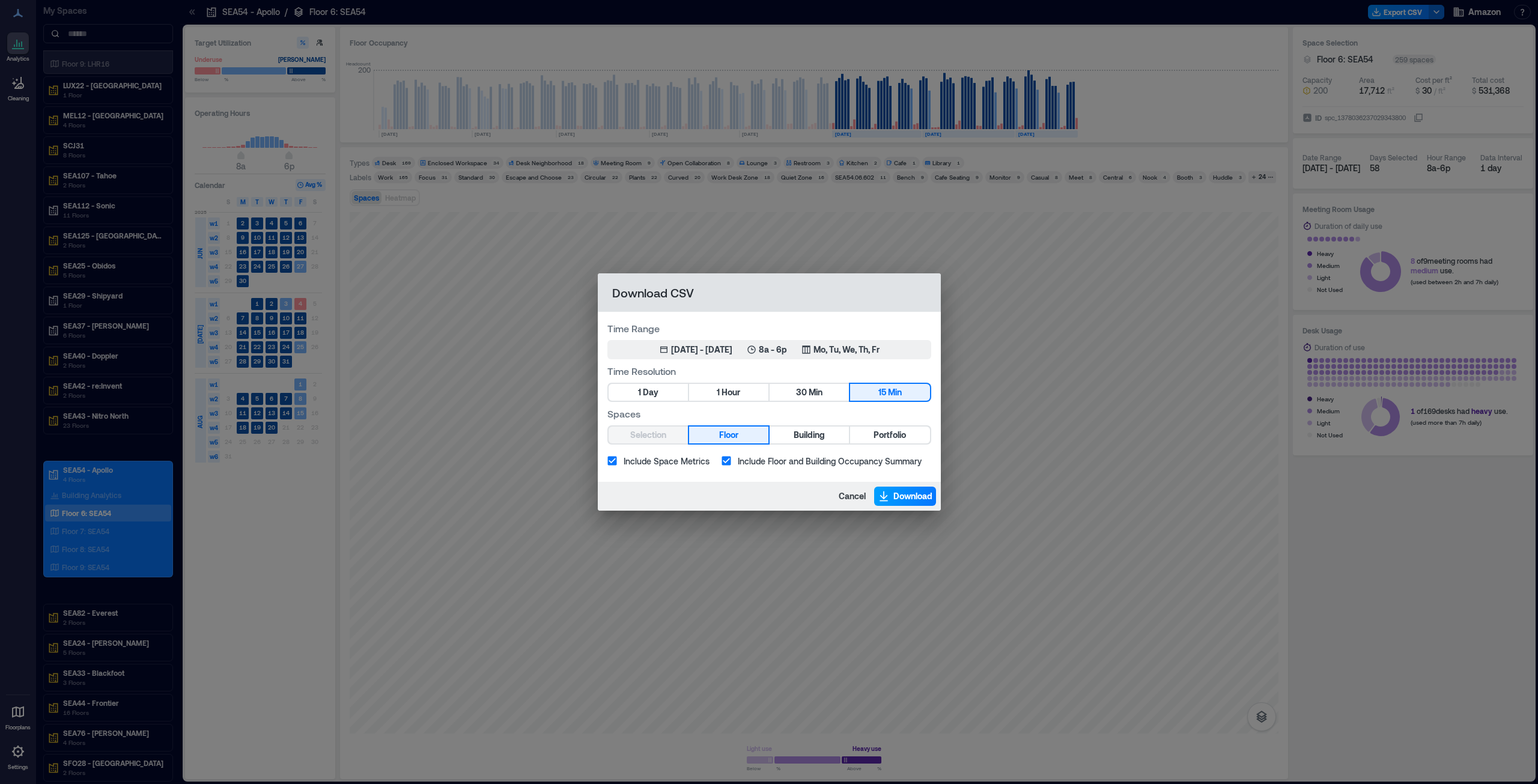
click at [902, 498] on span "Download" at bounding box center [912, 496] width 39 height 12
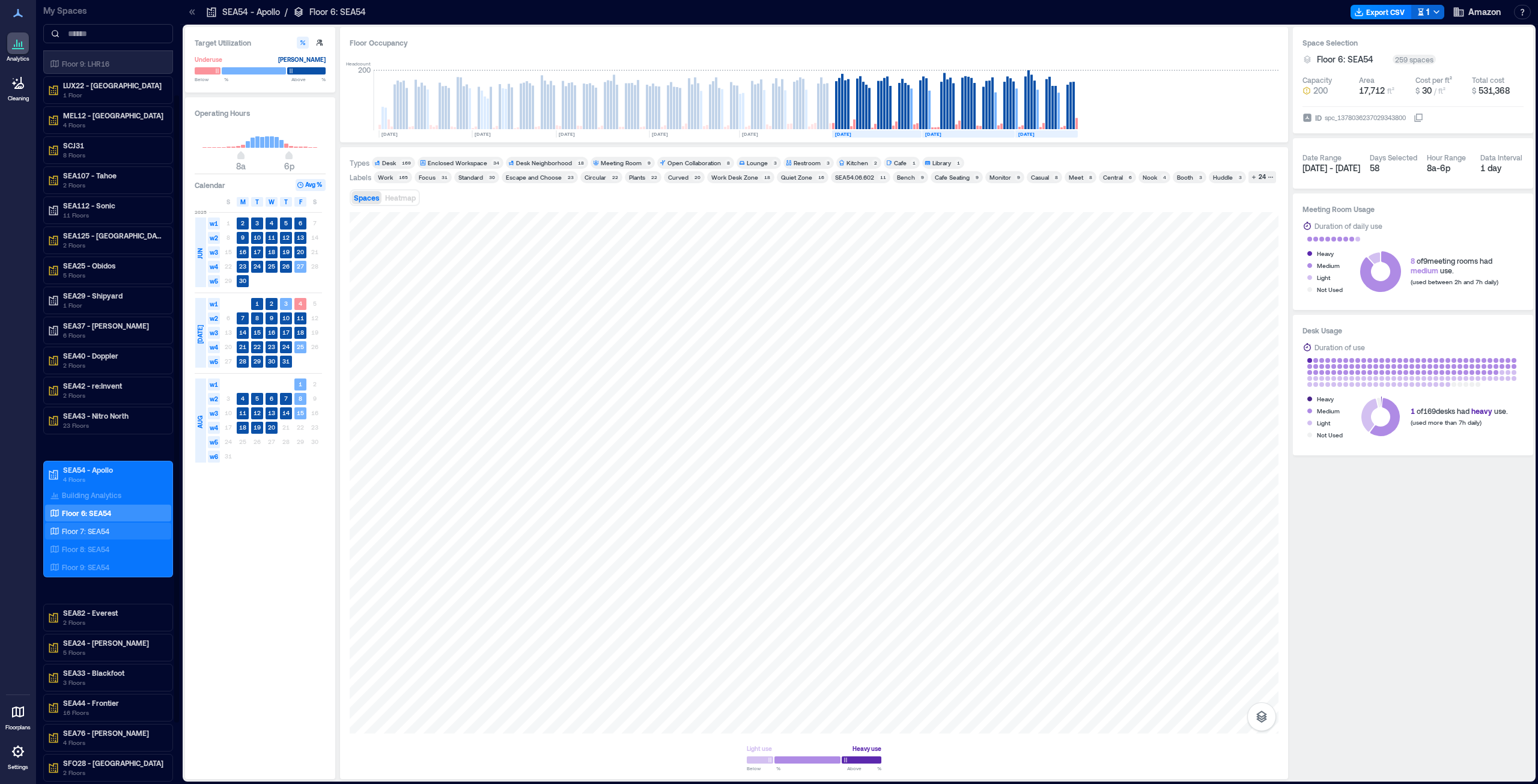
click at [85, 532] on p "Floor 7: SEA54" at bounding box center [86, 531] width 48 height 10
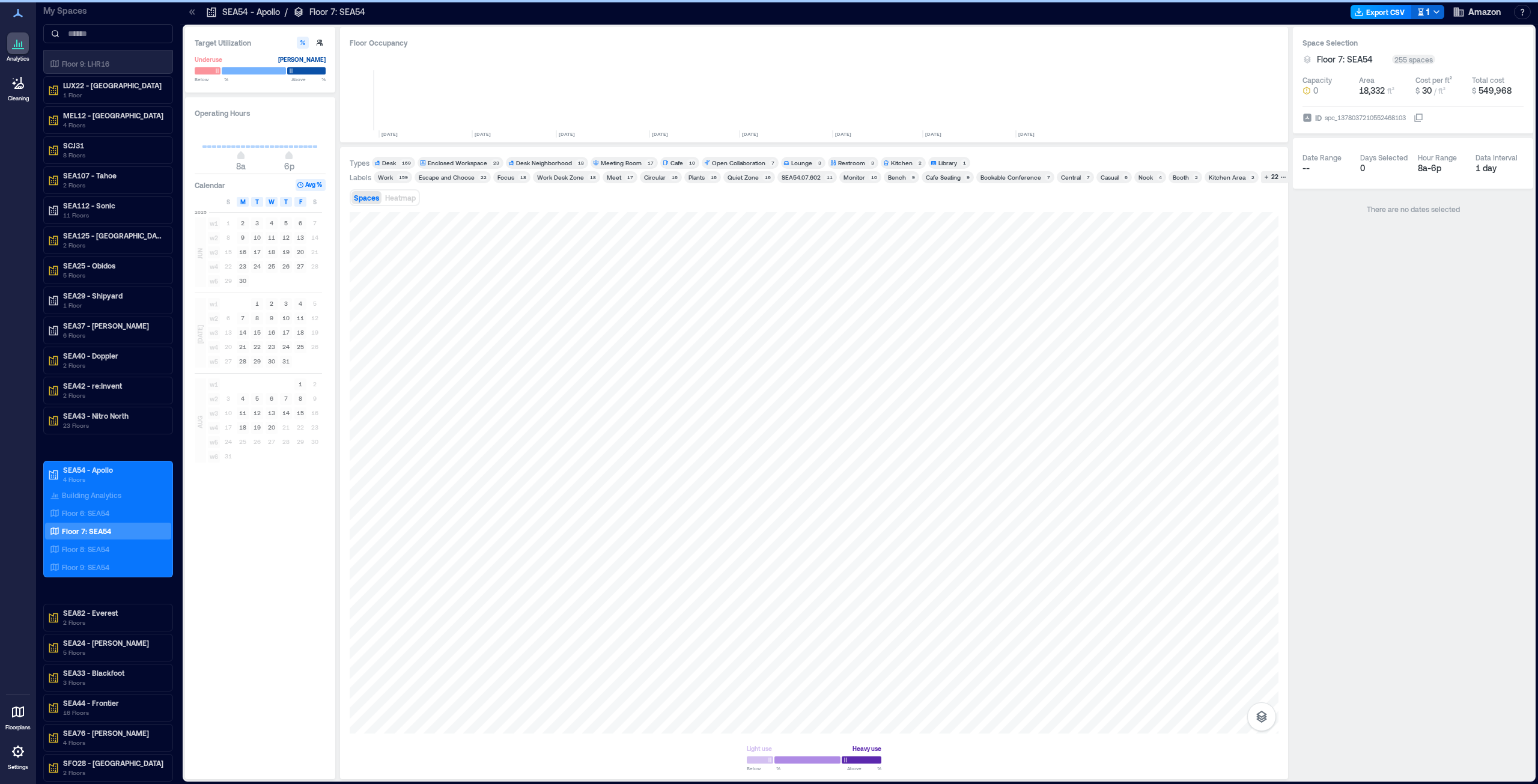
click at [1364, 11] on icon "button" at bounding box center [1359, 12] width 10 height 10
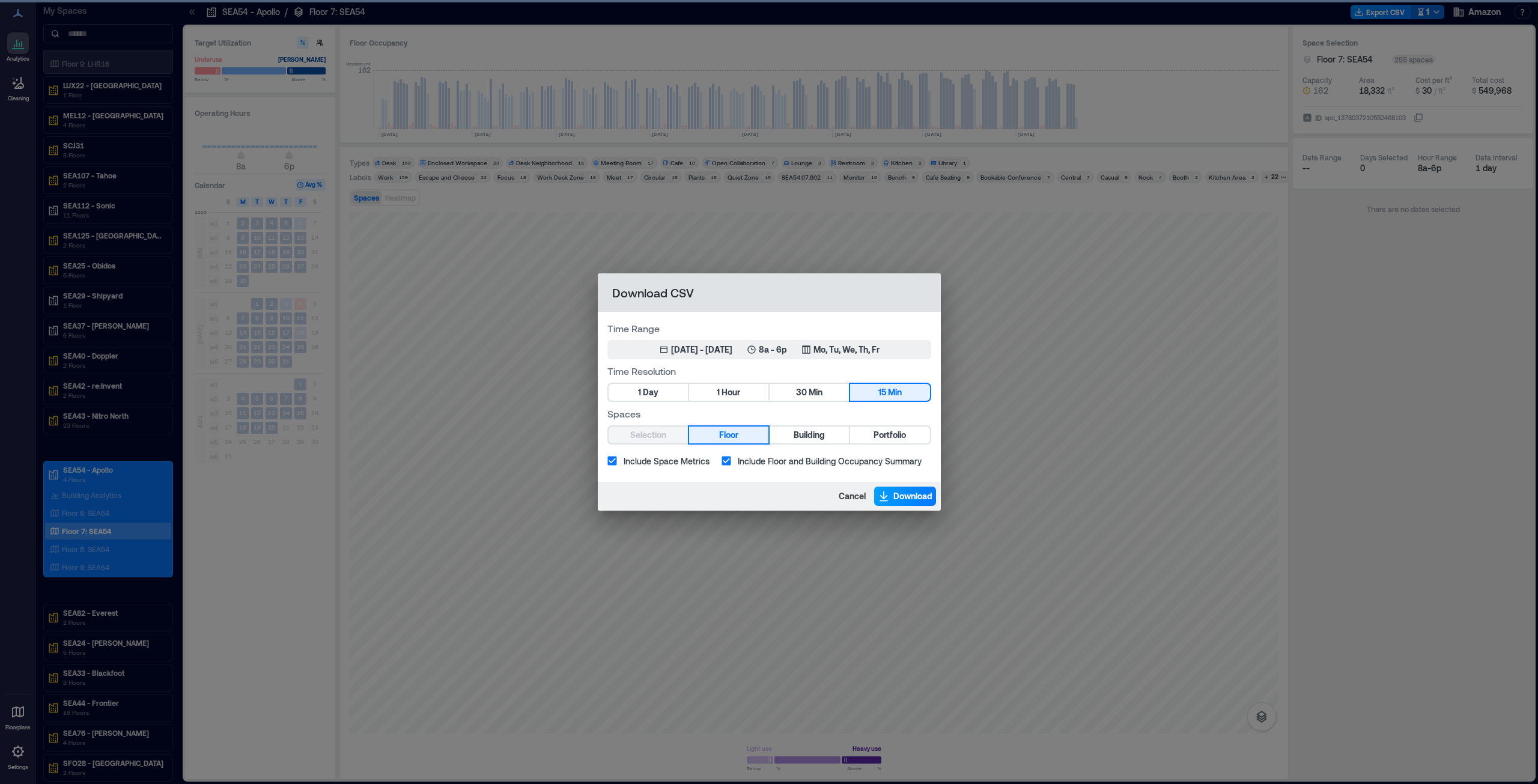
click at [893, 500] on span "Download" at bounding box center [912, 496] width 39 height 12
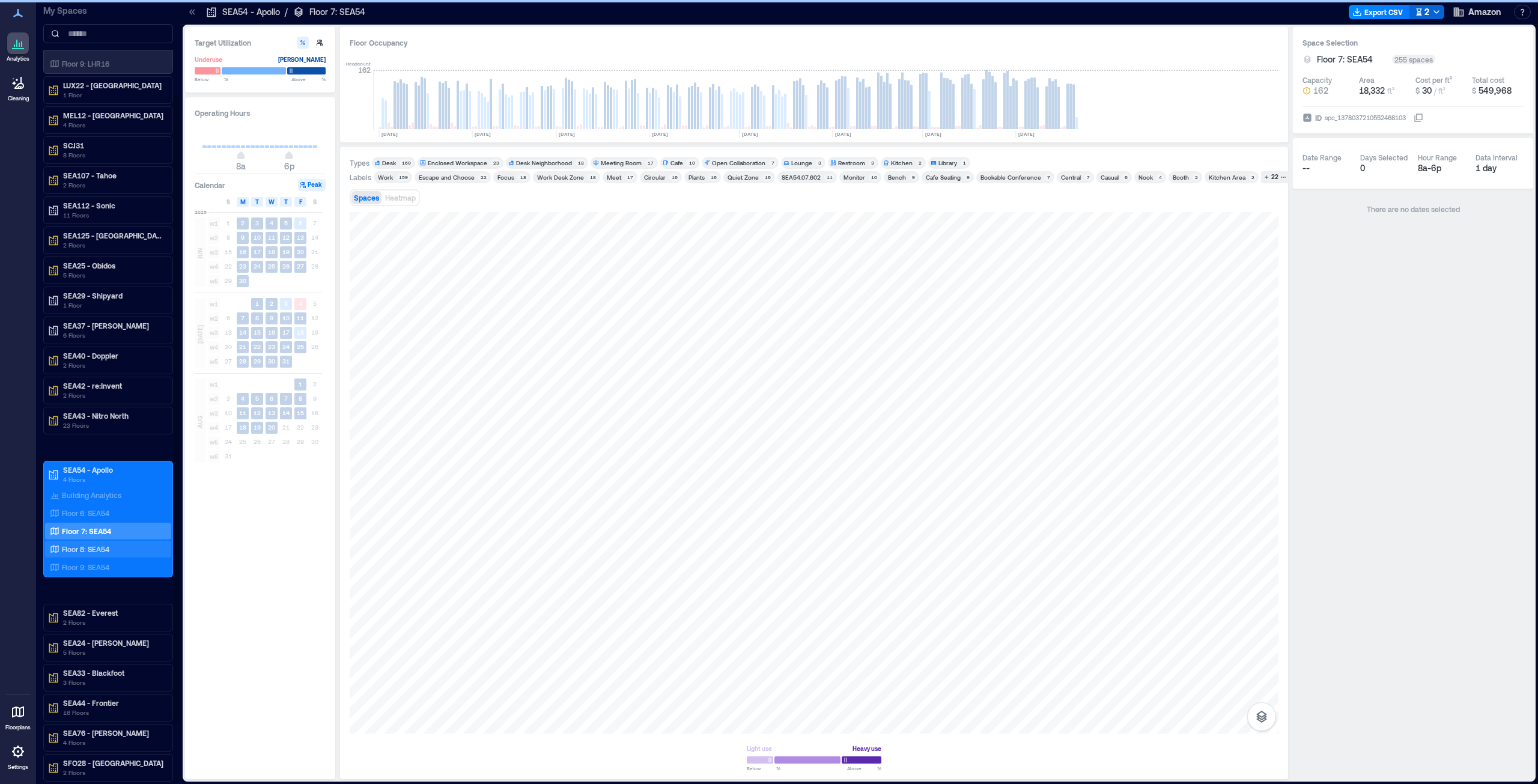
click at [92, 552] on p "Floor 8: SEA54" at bounding box center [86, 549] width 48 height 10
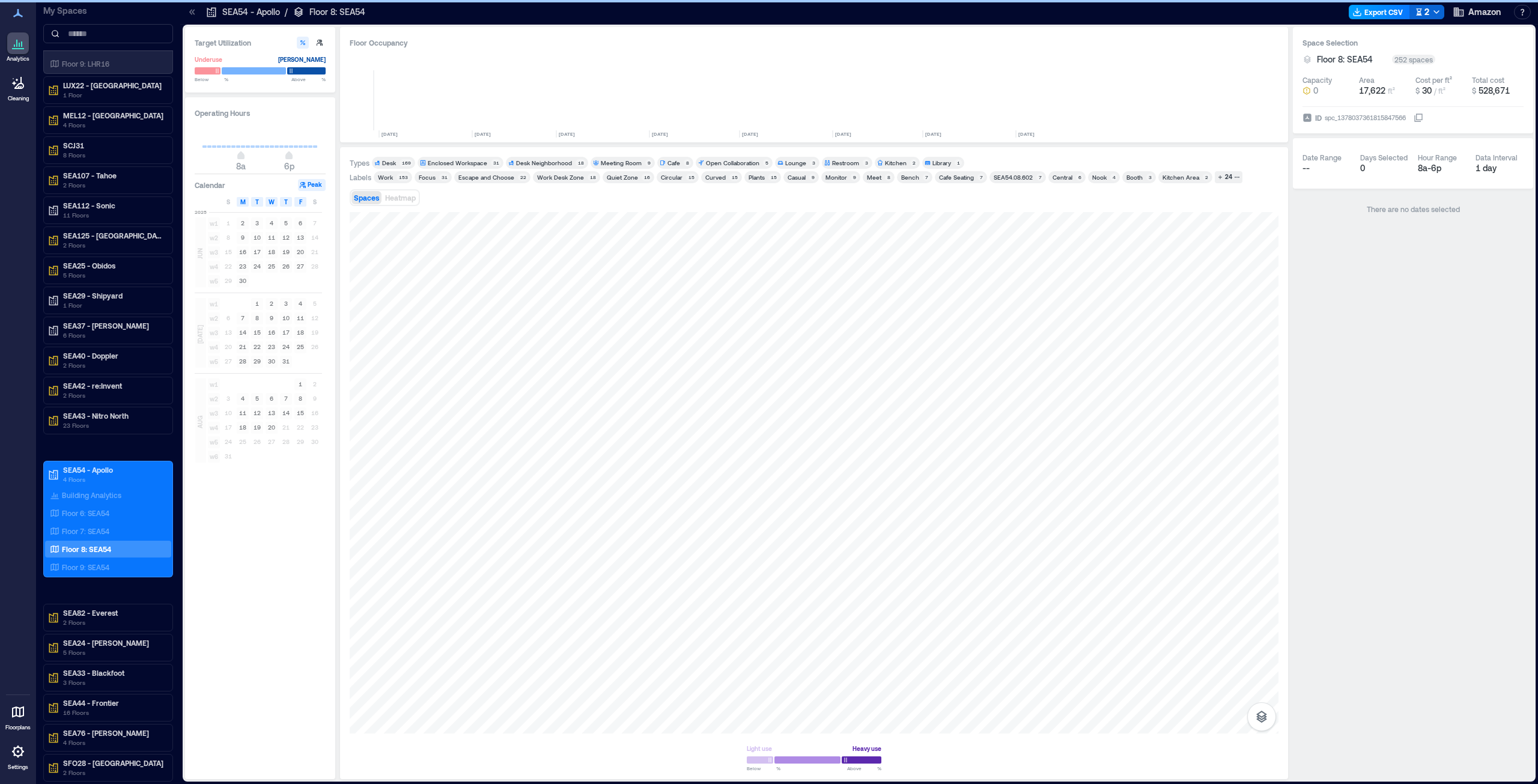
click at [1384, 11] on button "Export CSV" at bounding box center [1380, 12] width 61 height 14
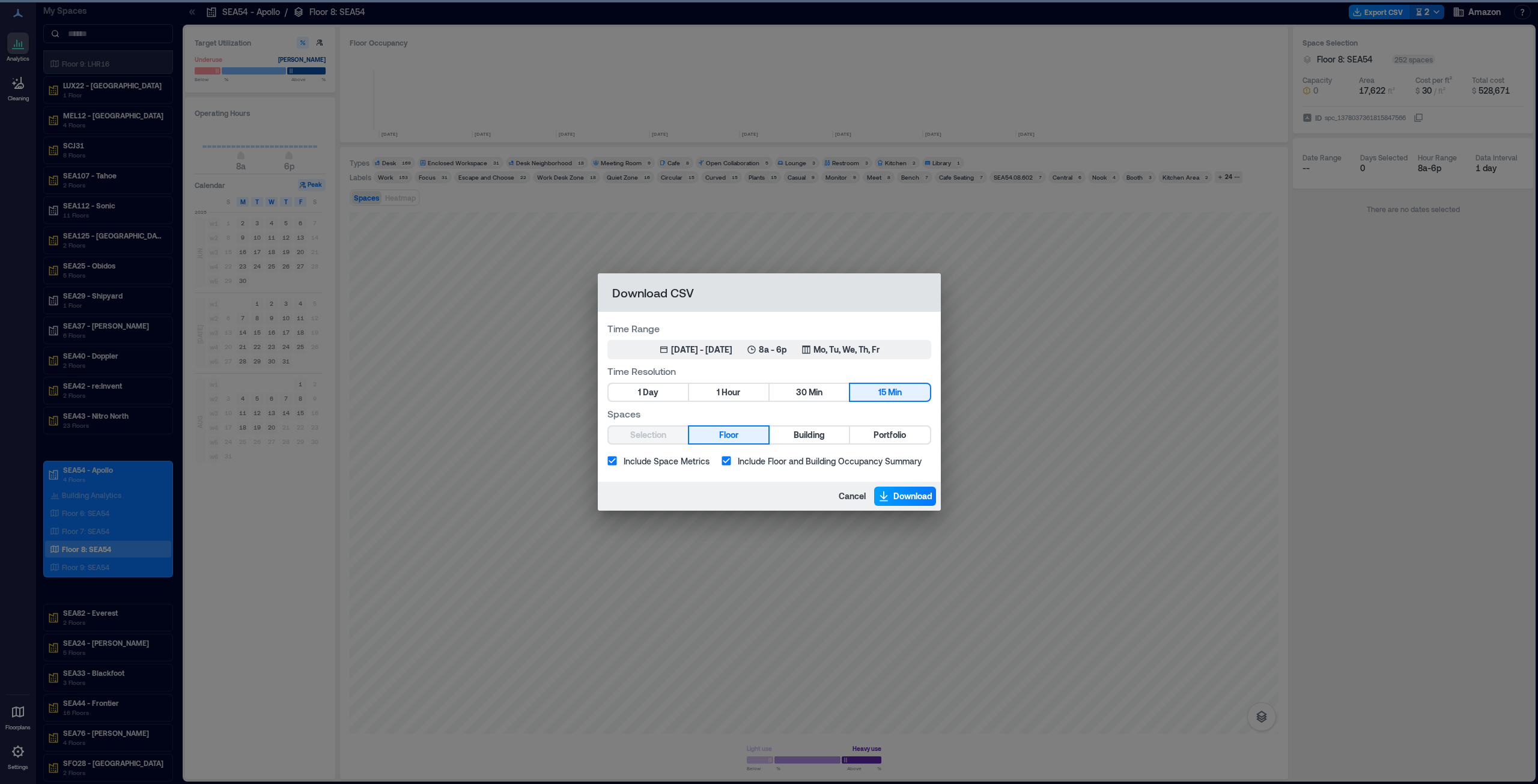
click at [911, 497] on span "Download" at bounding box center [912, 496] width 39 height 12
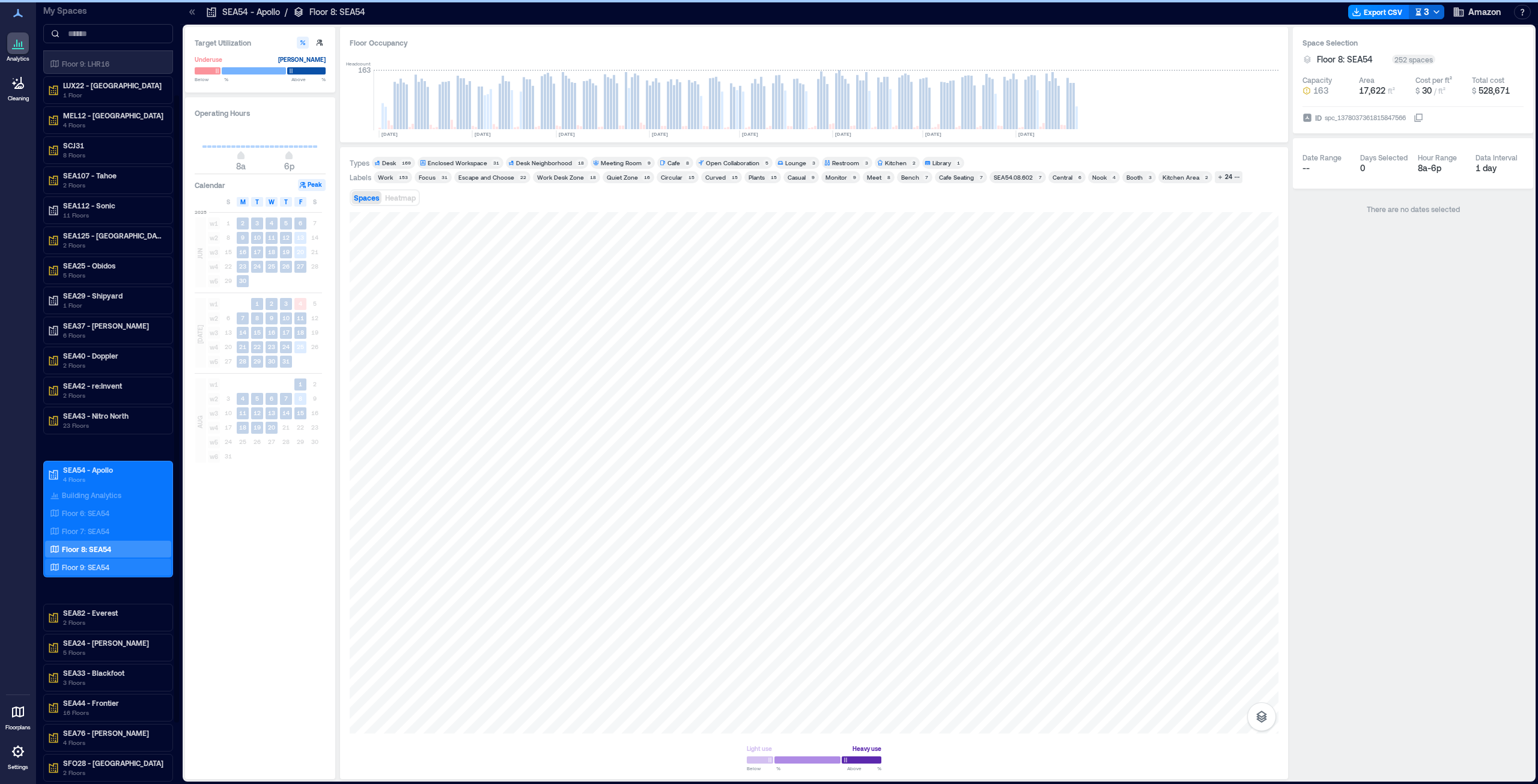
click at [72, 569] on p "Floor 9: SEA54" at bounding box center [86, 567] width 48 height 10
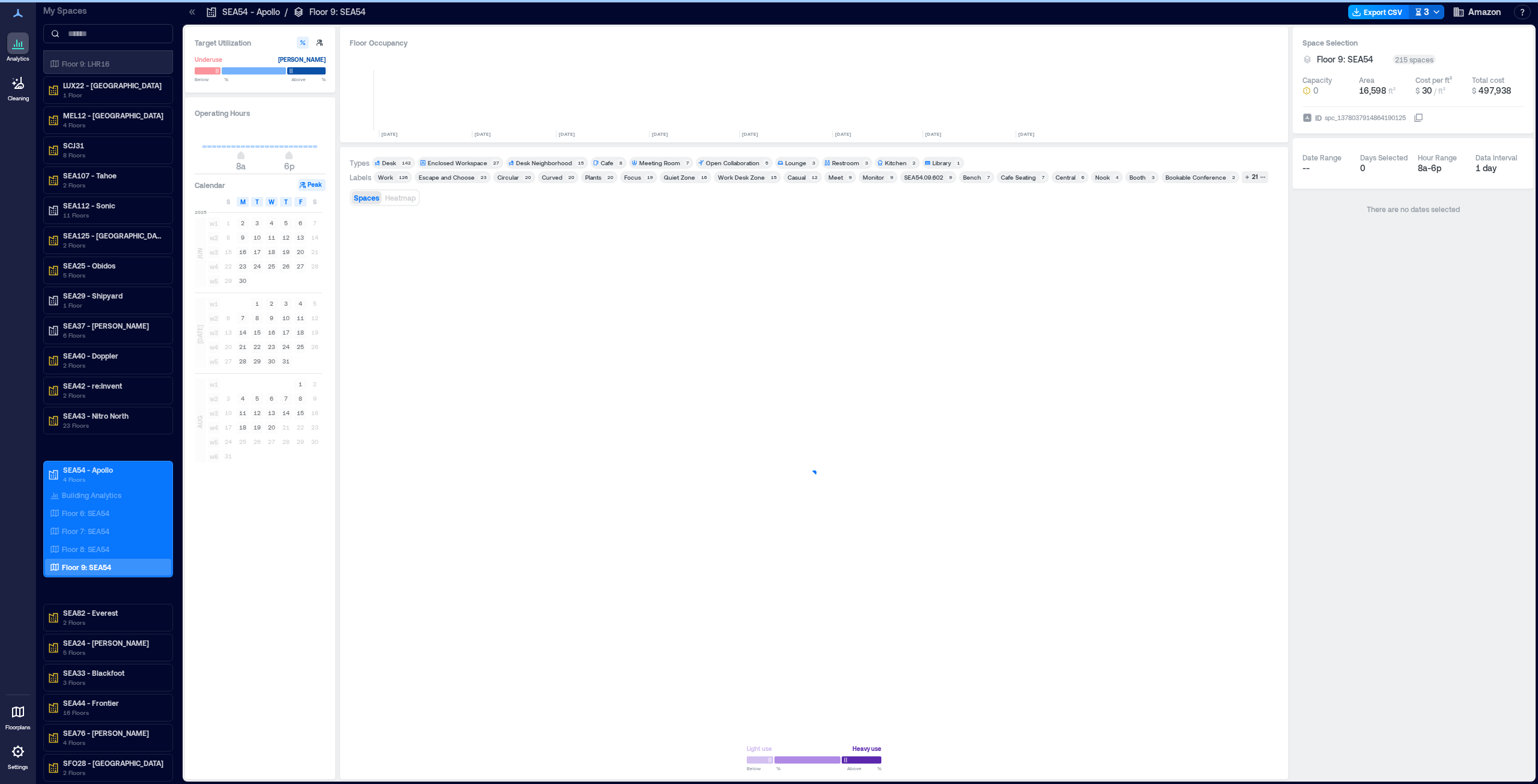
click at [1372, 13] on button "Export CSV" at bounding box center [1379, 12] width 61 height 14
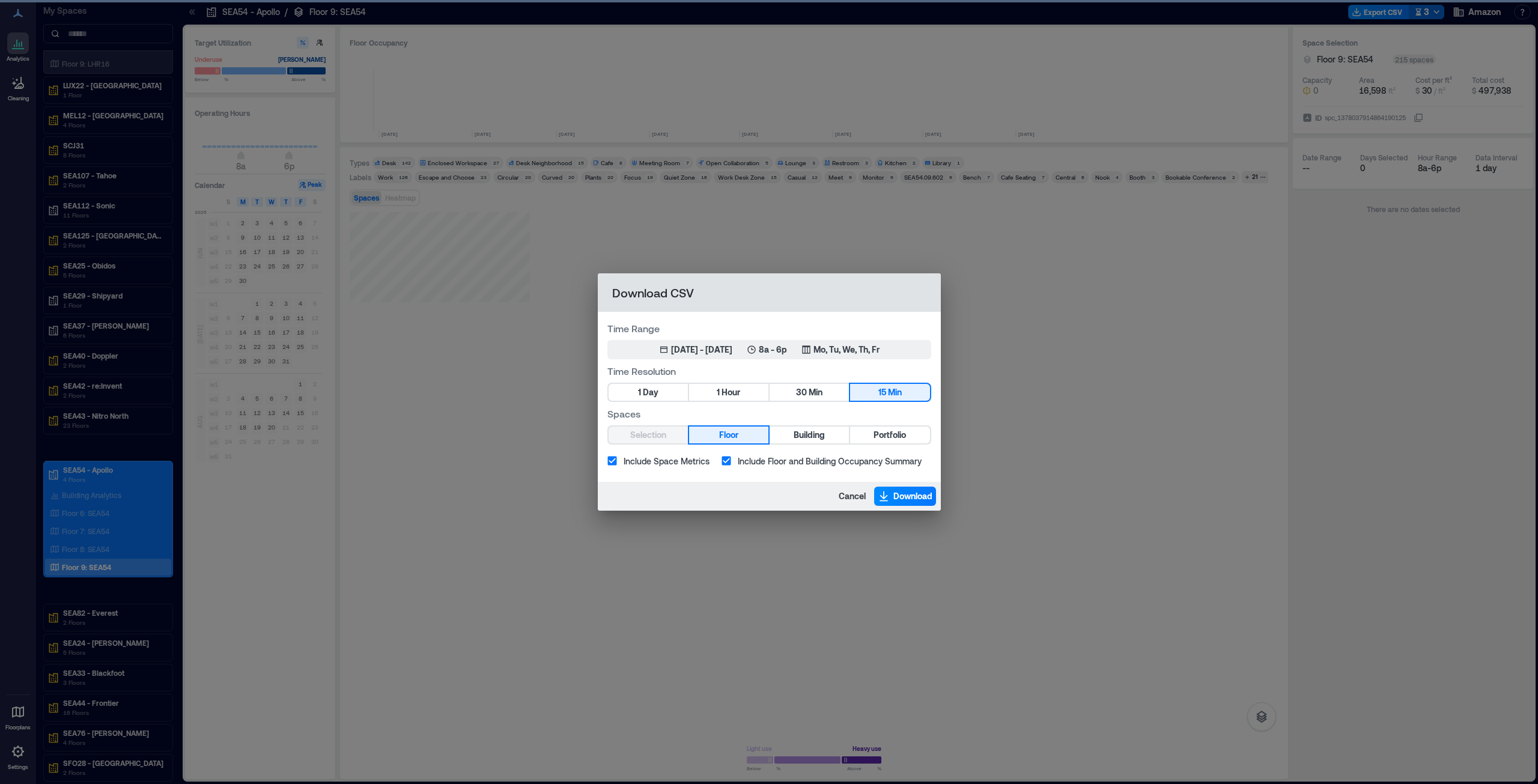
click at [909, 498] on span "Download" at bounding box center [912, 496] width 39 height 12
